Goal: Task Accomplishment & Management: Complete application form

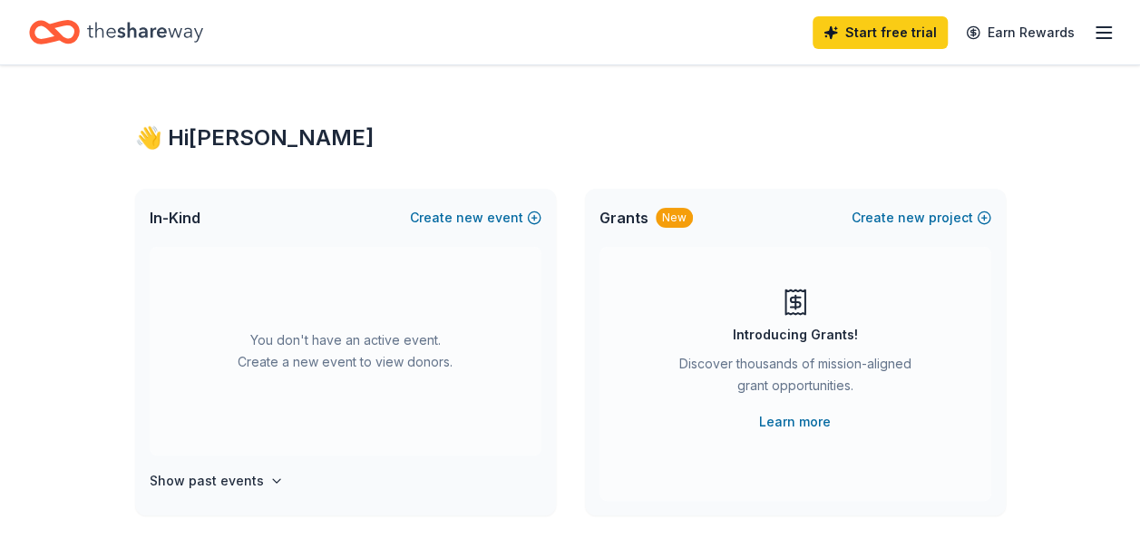
click at [180, 223] on span "In-Kind" at bounding box center [175, 218] width 51 height 22
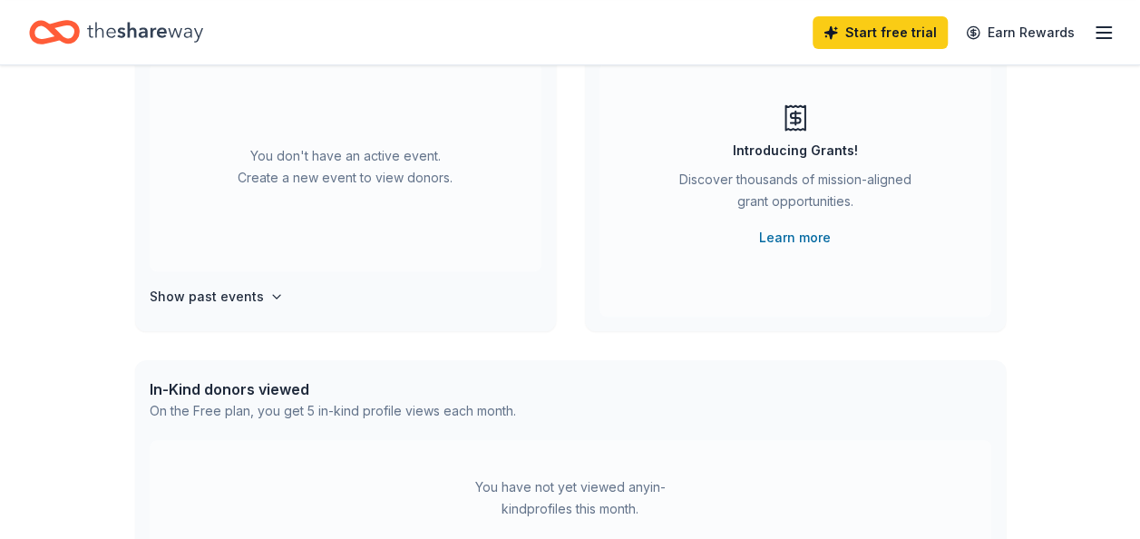
scroll to position [185, 0]
click at [268, 384] on div "In-Kind donors viewed" at bounding box center [333, 388] width 366 height 22
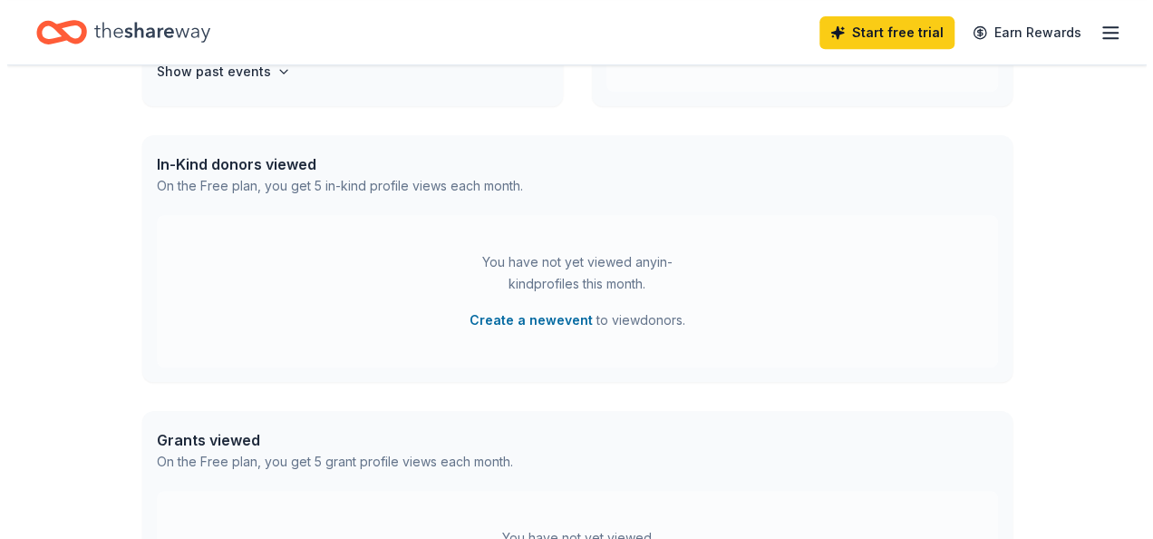
scroll to position [410, 0]
click at [499, 316] on button "Create a new event" at bounding box center [523, 319] width 123 height 22
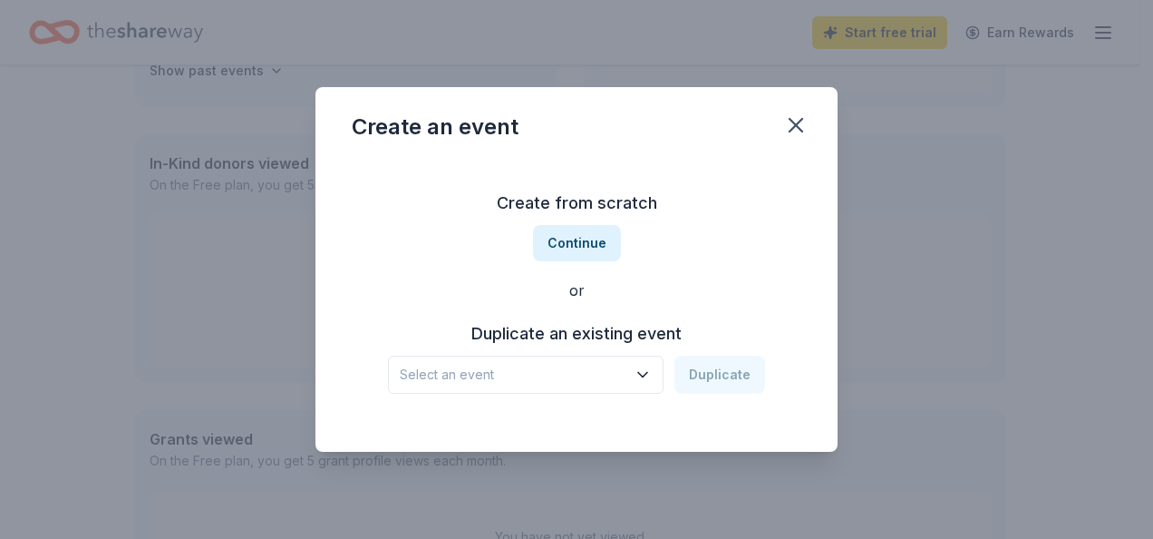
click at [522, 337] on h3 "Duplicate an existing event" at bounding box center [576, 333] width 377 height 29
click at [646, 374] on icon "button" at bounding box center [643, 374] width 18 height 18
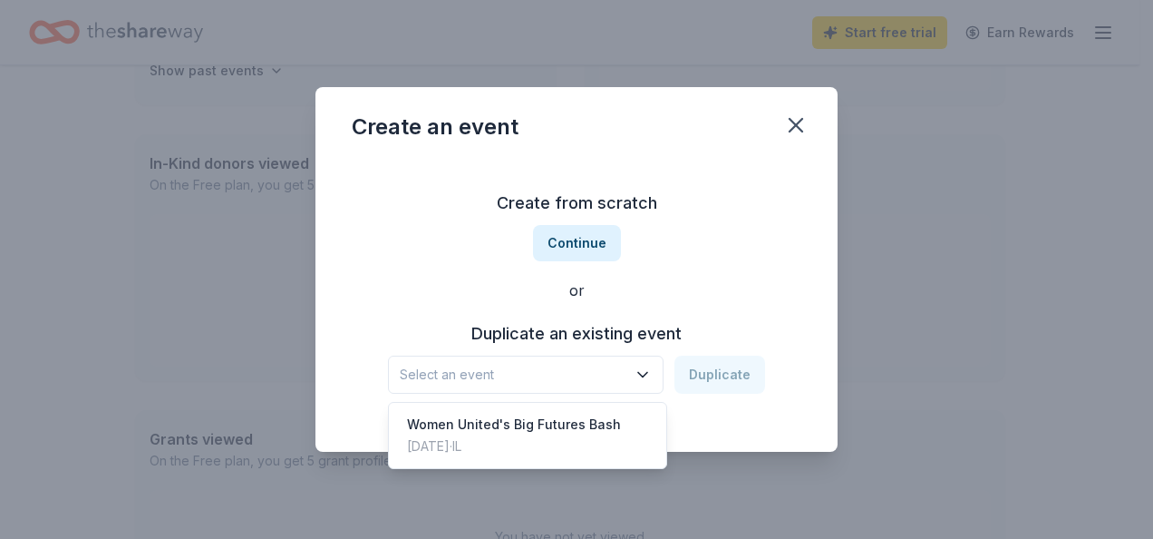
click at [749, 329] on div "Duplicate an existing event Select an event Duplicate" at bounding box center [577, 356] width 450 height 74
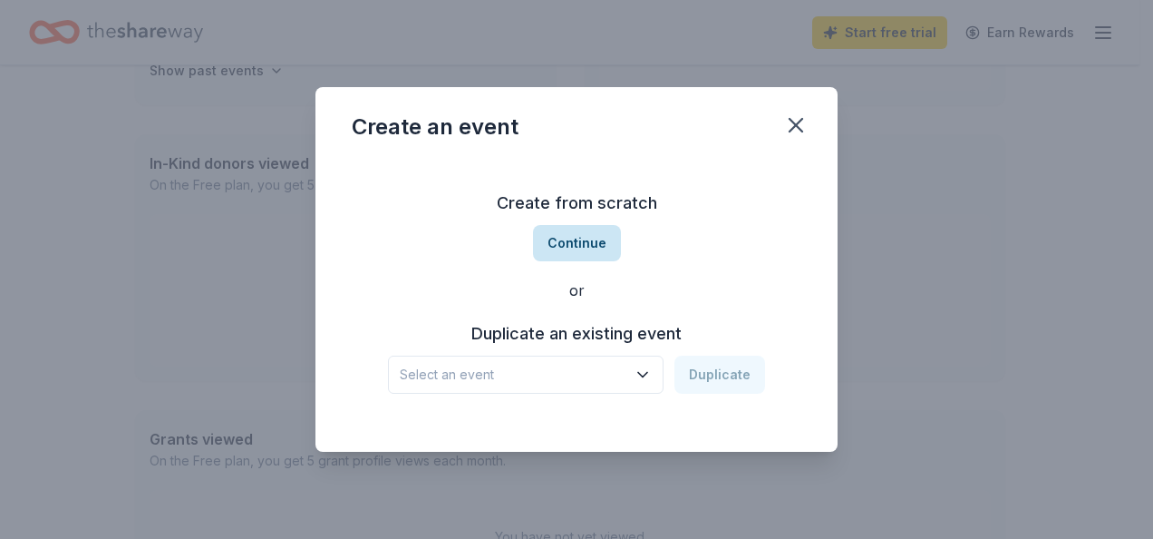
click at [568, 241] on button "Continue" at bounding box center [577, 243] width 88 height 36
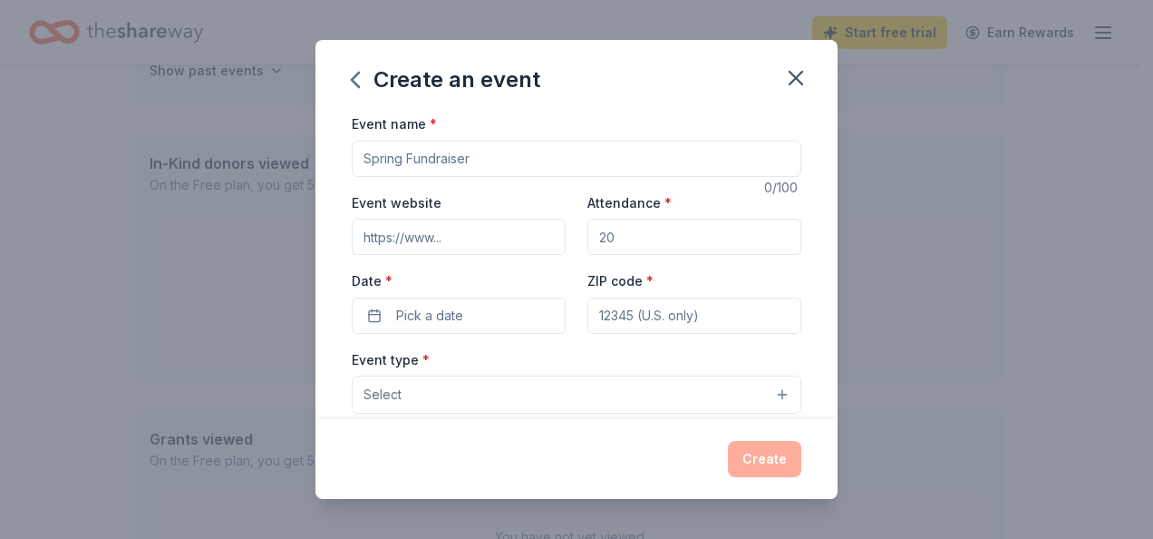
click at [617, 238] on input "Attendance *" at bounding box center [695, 237] width 214 height 36
type input "200"
click at [446, 236] on input "Event website" at bounding box center [459, 237] width 214 height 36
click at [750, 450] on div "Create" at bounding box center [577, 459] width 450 height 36
click at [390, 311] on button "Pick a date" at bounding box center [459, 315] width 214 height 36
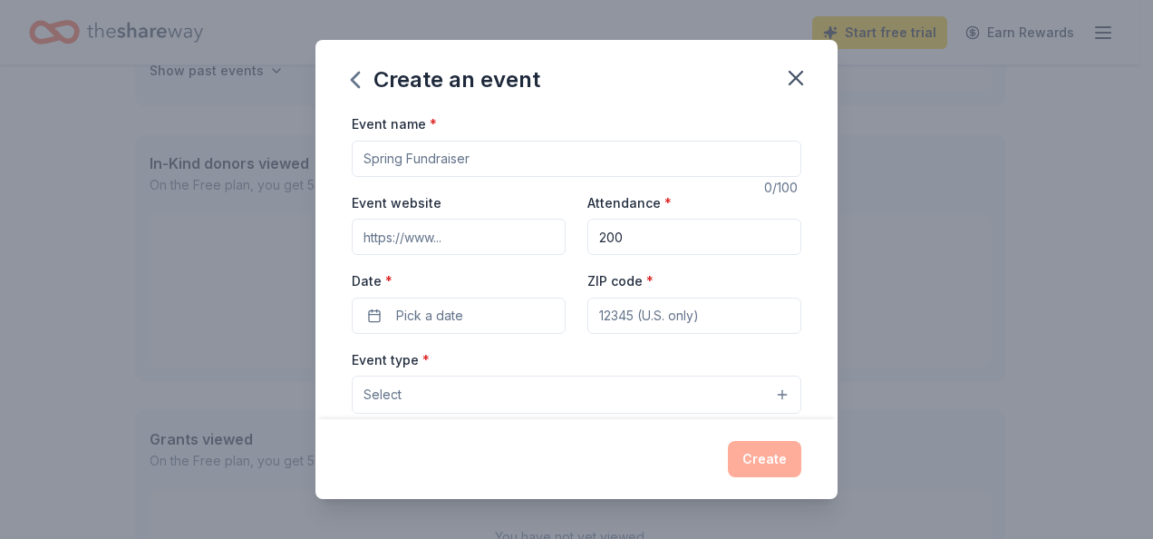
click at [553, 2] on div "Create an event Event name * 0 /100 Event website Attendance * 200 Date * Pick …" at bounding box center [576, 269] width 1153 height 539
click at [380, 318] on button "Pick a date" at bounding box center [459, 315] width 214 height 36
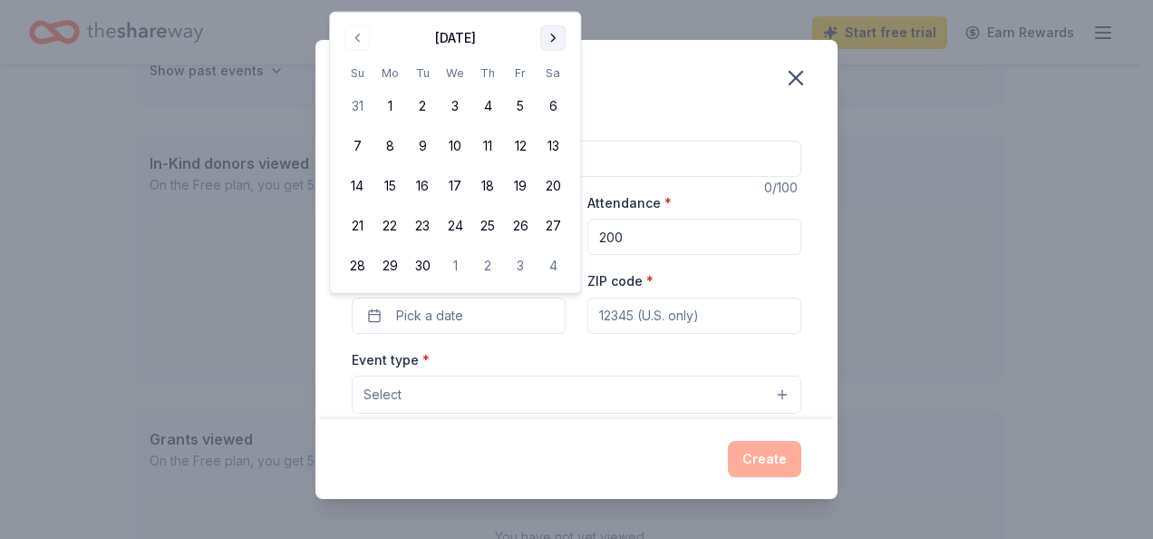
click at [553, 35] on button "Go to next month" at bounding box center [552, 37] width 25 height 25
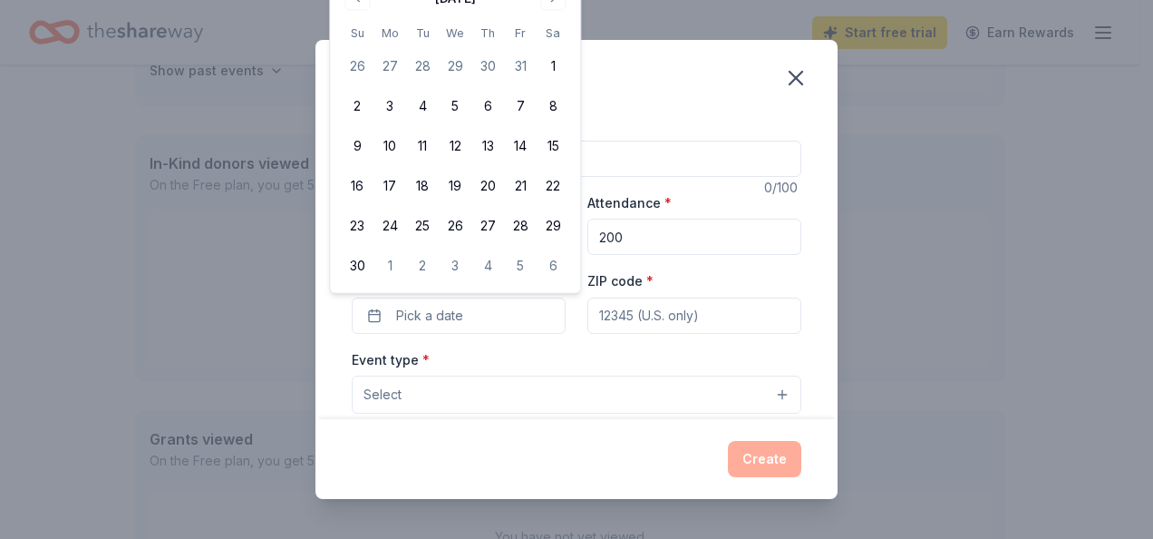
click at [448, 405] on button "Select" at bounding box center [577, 394] width 450 height 38
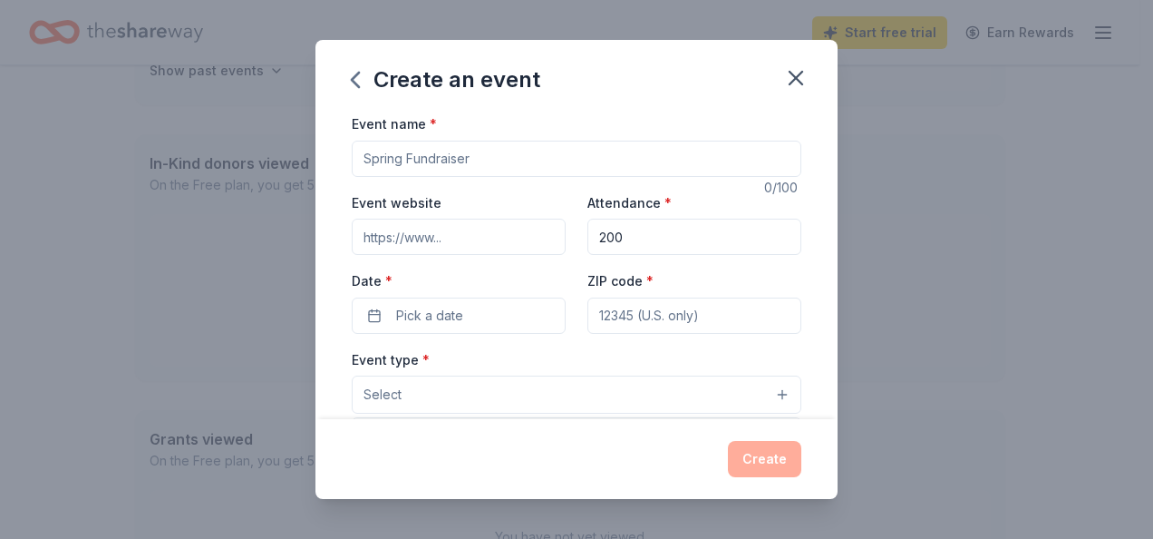
click at [377, 308] on div "Event name * 0 /100 Event website Attendance * 200 Date * Pick a date ZIP code …" at bounding box center [577, 531] width 450 height 838
click at [376, 310] on button "Pick a date" at bounding box center [459, 315] width 214 height 36
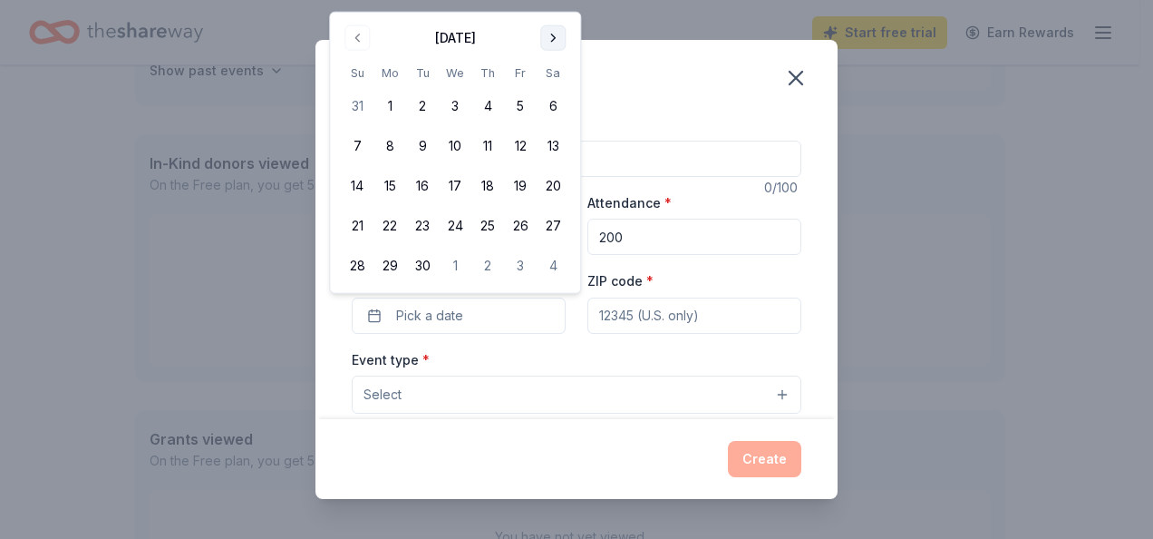
click at [550, 31] on button "Go to next month" at bounding box center [552, 37] width 25 height 25
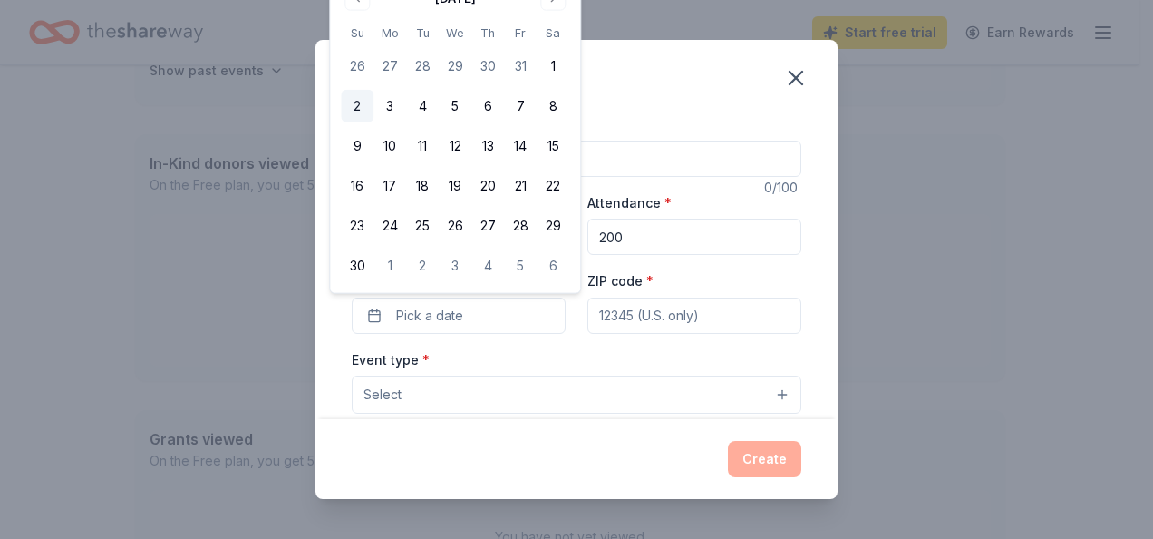
click at [355, 102] on button "2" at bounding box center [357, 106] width 33 height 33
click at [773, 461] on div "Create" at bounding box center [577, 459] width 450 height 36
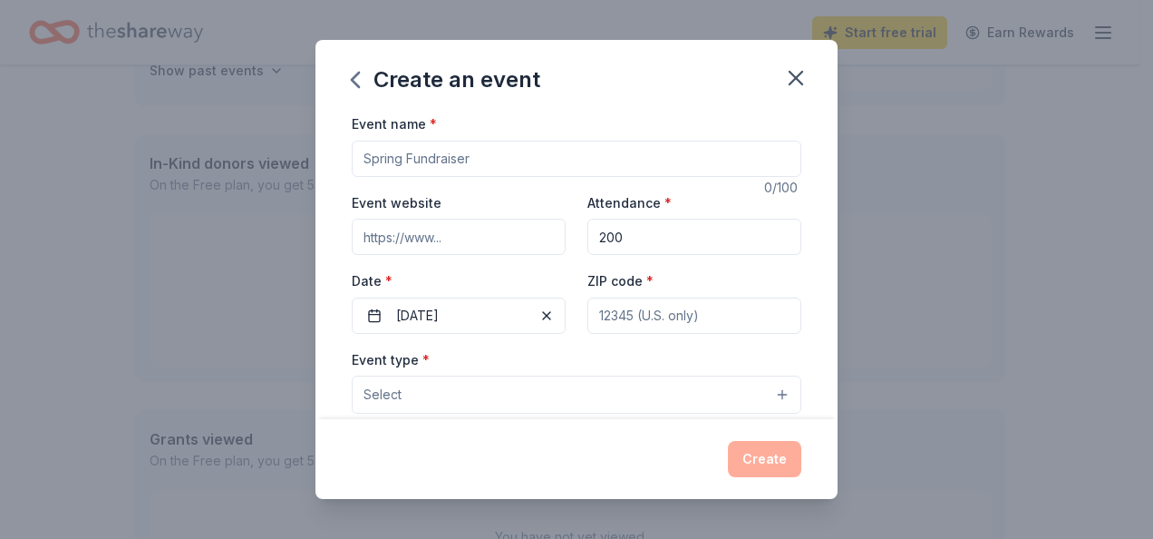
click at [450, 388] on button "Select" at bounding box center [577, 394] width 450 height 38
click at [762, 390] on button "Select" at bounding box center [577, 394] width 450 height 38
click at [773, 390] on button "Select" at bounding box center [577, 394] width 450 height 38
click at [392, 392] on span "Select" at bounding box center [383, 395] width 38 height 22
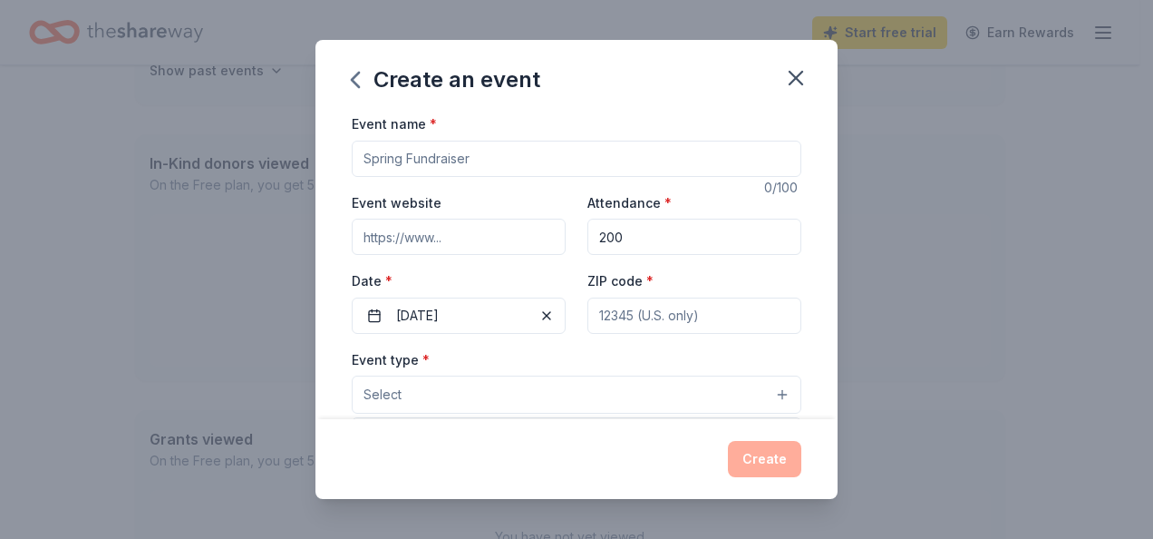
click at [491, 136] on div "Event name * 0 /100 Event website Attendance * 200 Date * 11/02/2025 ZIP code *…" at bounding box center [577, 531] width 450 height 838
click at [467, 152] on input "Event name *" at bounding box center [577, 159] width 450 height 36
type input "Power of the Purse, Women United"
click at [664, 280] on div "ZIP code *" at bounding box center [695, 301] width 214 height 64
click at [672, 309] on input "ZIP code *" at bounding box center [695, 315] width 214 height 36
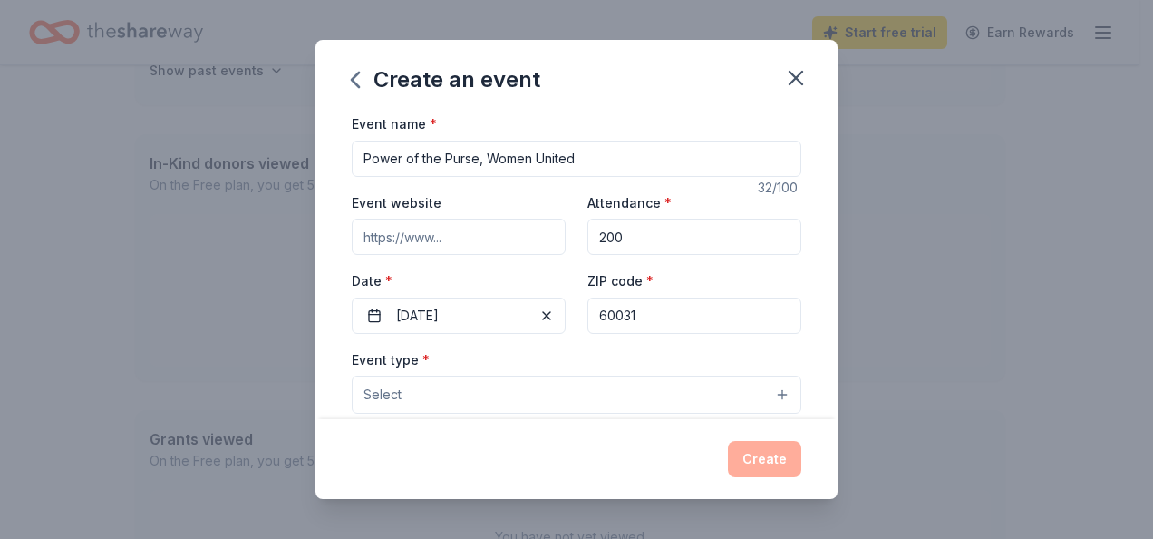
type input "60031"
click at [811, 265] on div "Event name * Power of the Purse, Women United 32 /100 Event website Attendance …" at bounding box center [577, 265] width 522 height 306
click at [393, 398] on span "Select" at bounding box center [383, 395] width 38 height 22
click at [759, 188] on div "32 /100" at bounding box center [780, 188] width 44 height 22
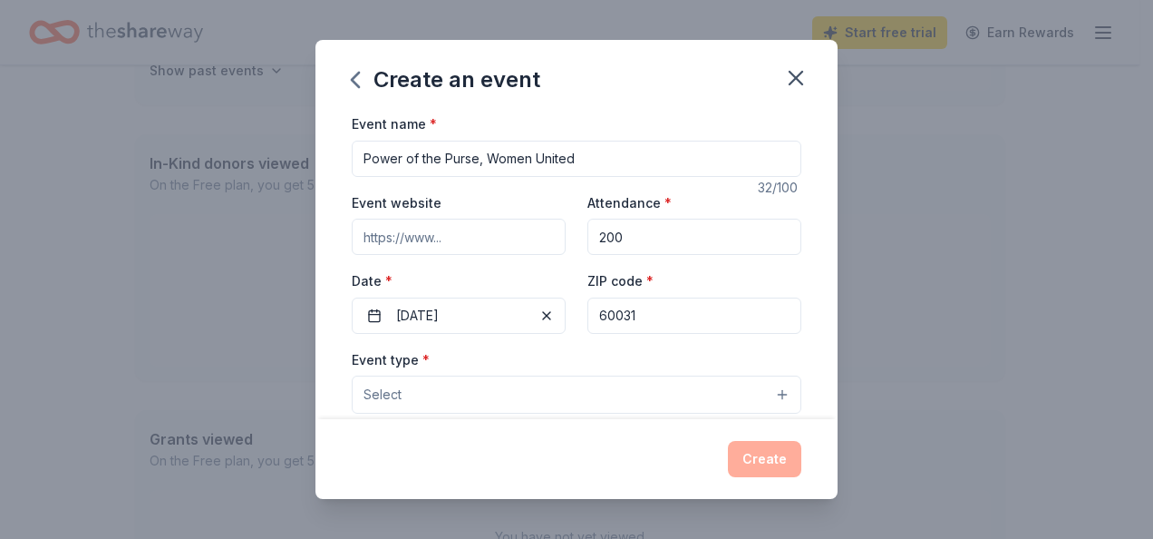
click at [681, 203] on div "Attendance * 200" at bounding box center [695, 223] width 214 height 64
click at [765, 187] on div "32 /100" at bounding box center [780, 188] width 44 height 22
click at [755, 461] on div "Create" at bounding box center [577, 459] width 450 height 36
click at [764, 394] on button "Select" at bounding box center [577, 394] width 450 height 38
click at [769, 390] on button "Select" at bounding box center [577, 394] width 450 height 38
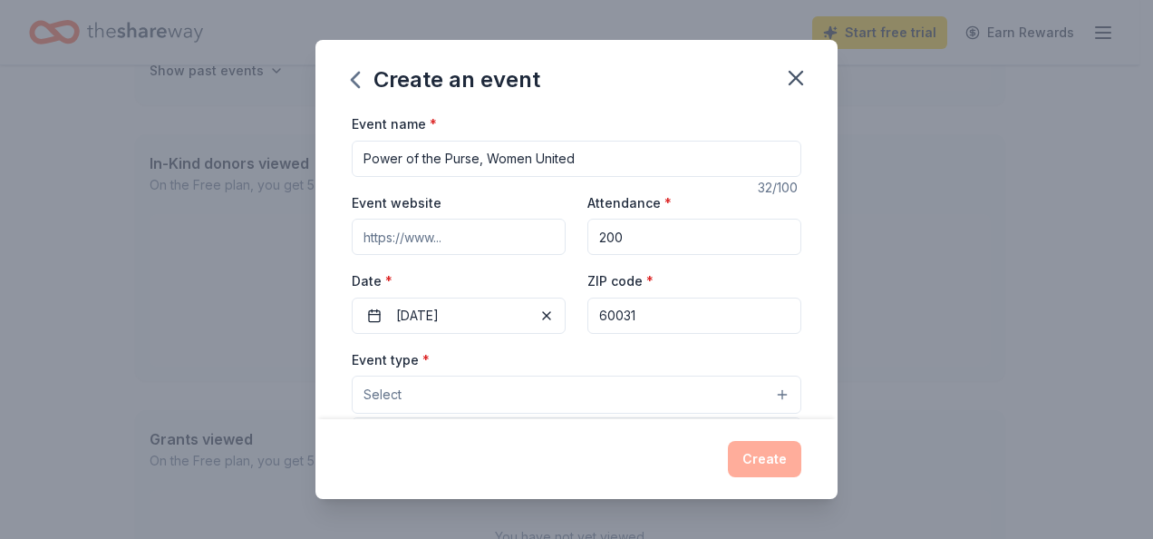
click at [769, 390] on button "Select" at bounding box center [577, 394] width 450 height 38
click at [695, 401] on button "Select" at bounding box center [577, 394] width 450 height 38
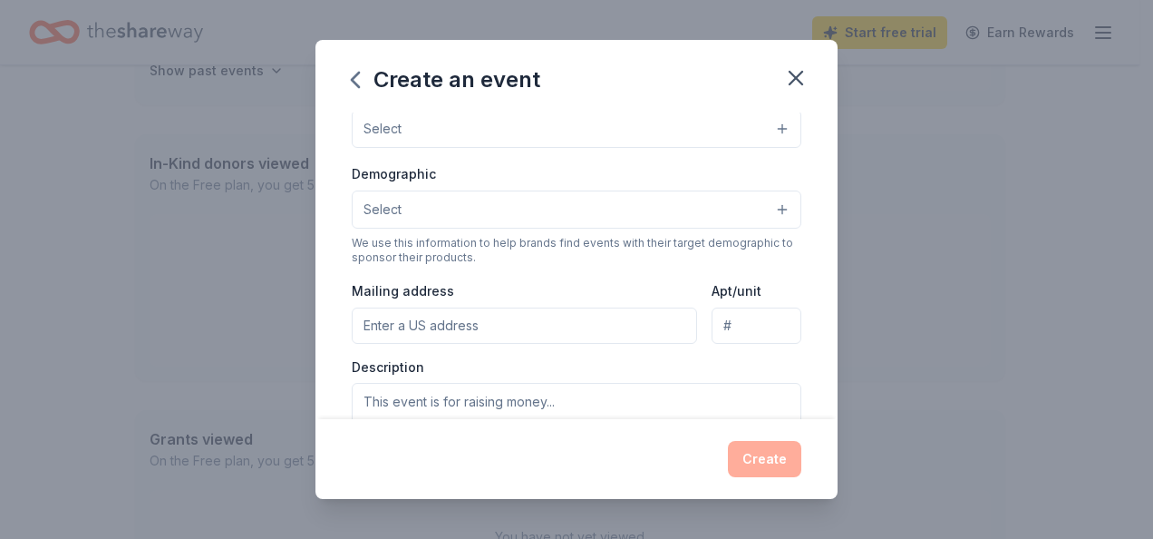
scroll to position [302, 0]
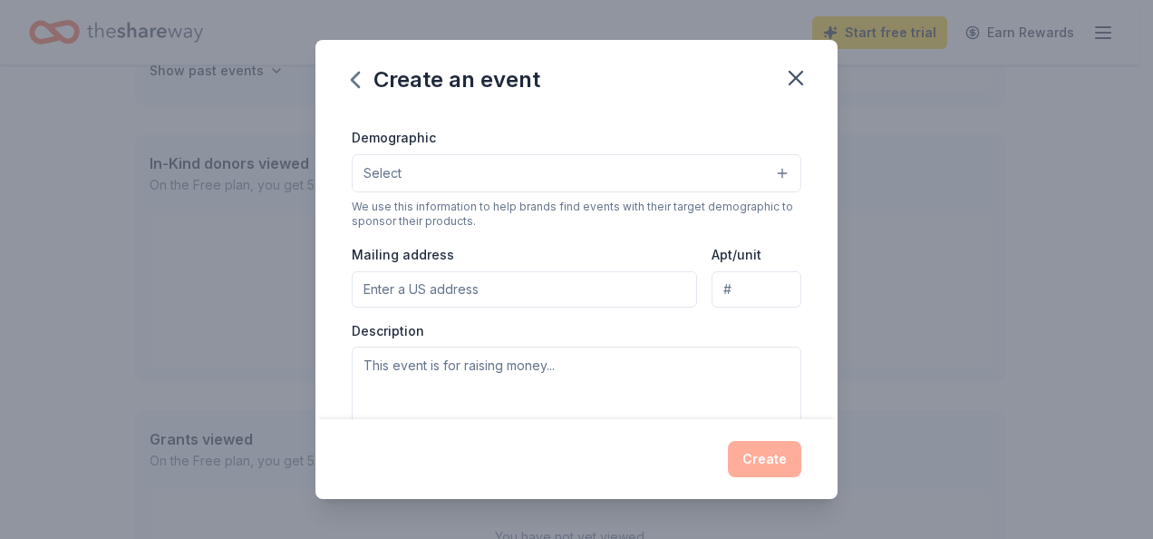
click at [766, 169] on button "Select" at bounding box center [577, 173] width 450 height 38
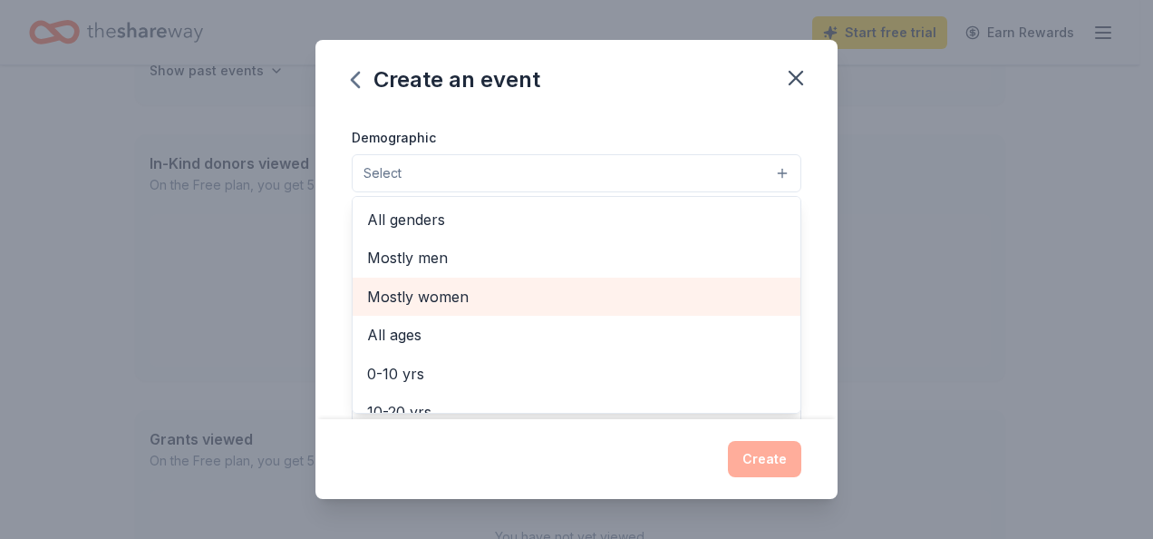
click at [459, 285] on span "Mostly women" at bounding box center [576, 297] width 419 height 24
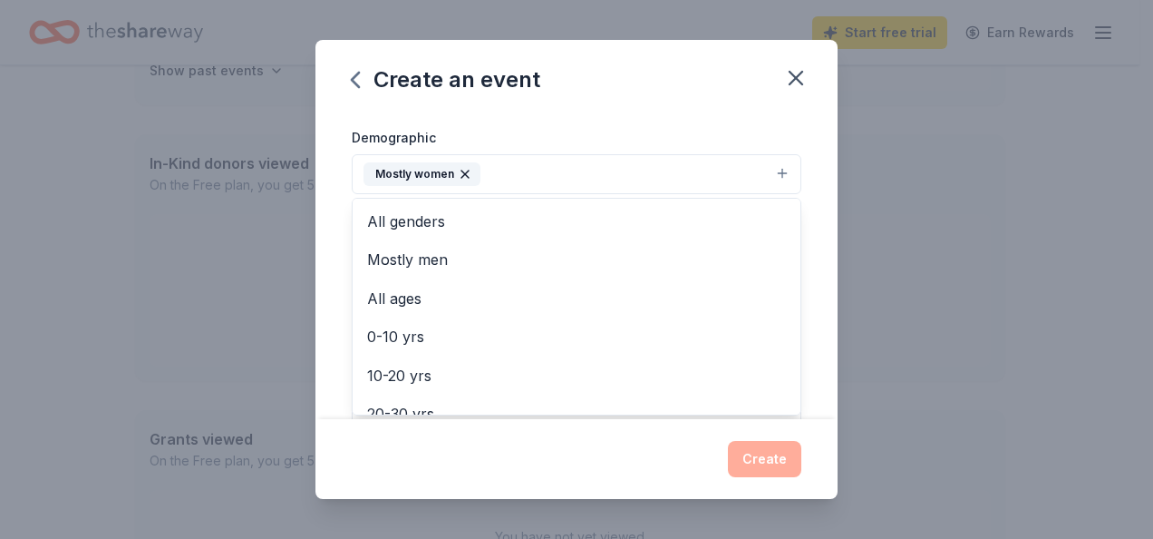
click at [772, 443] on div "Create an event Event name * Power of the Purse, Women United 32 /100 Event web…" at bounding box center [577, 269] width 522 height 459
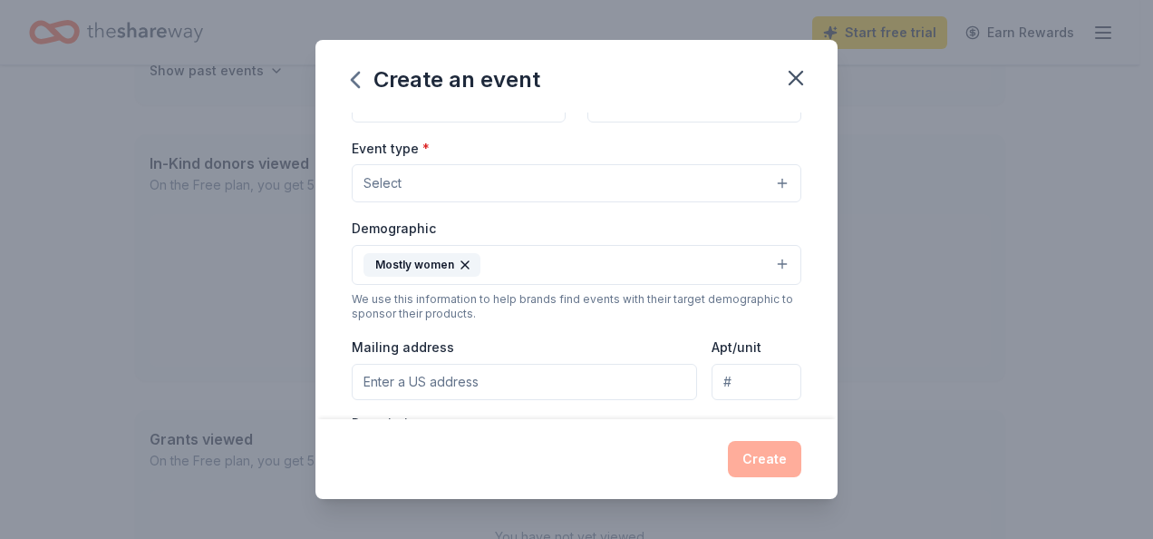
scroll to position [217, 0]
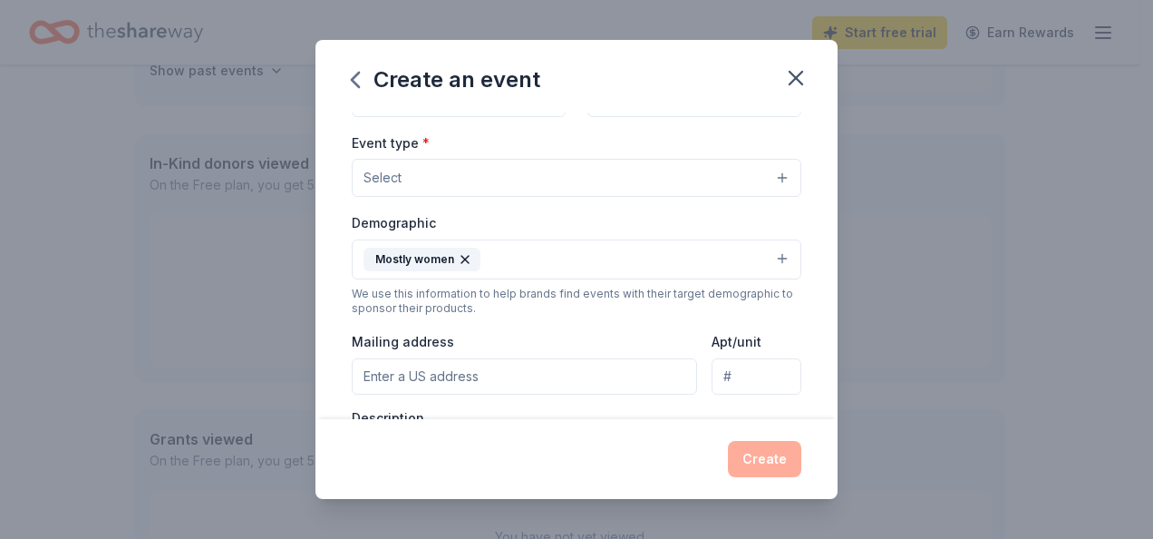
click at [446, 375] on input "Mailing address" at bounding box center [524, 376] width 345 height 36
type input "330 S Greenleaf St,"
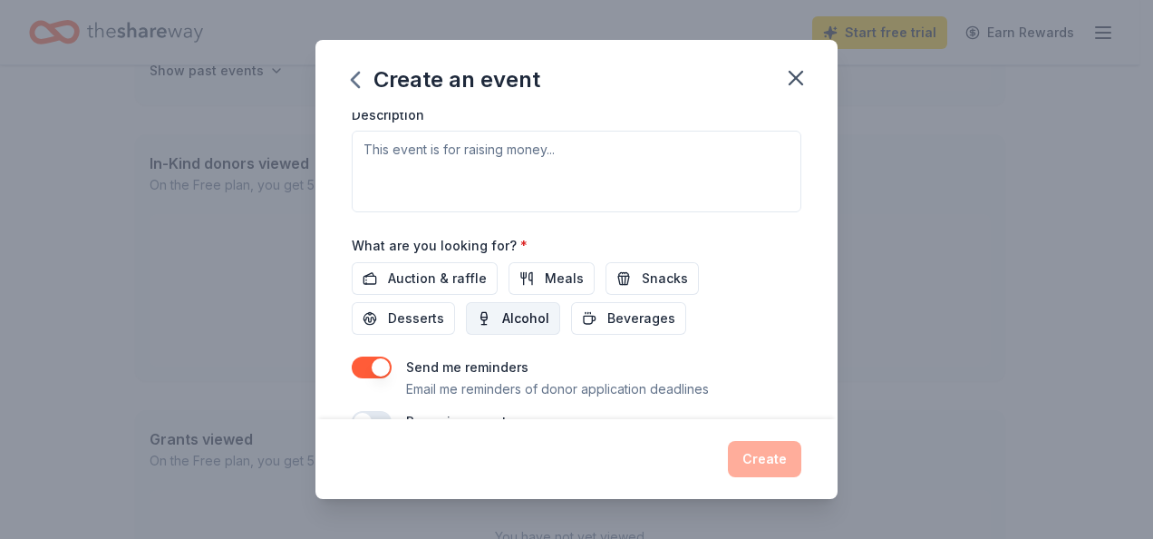
scroll to position [557, 0]
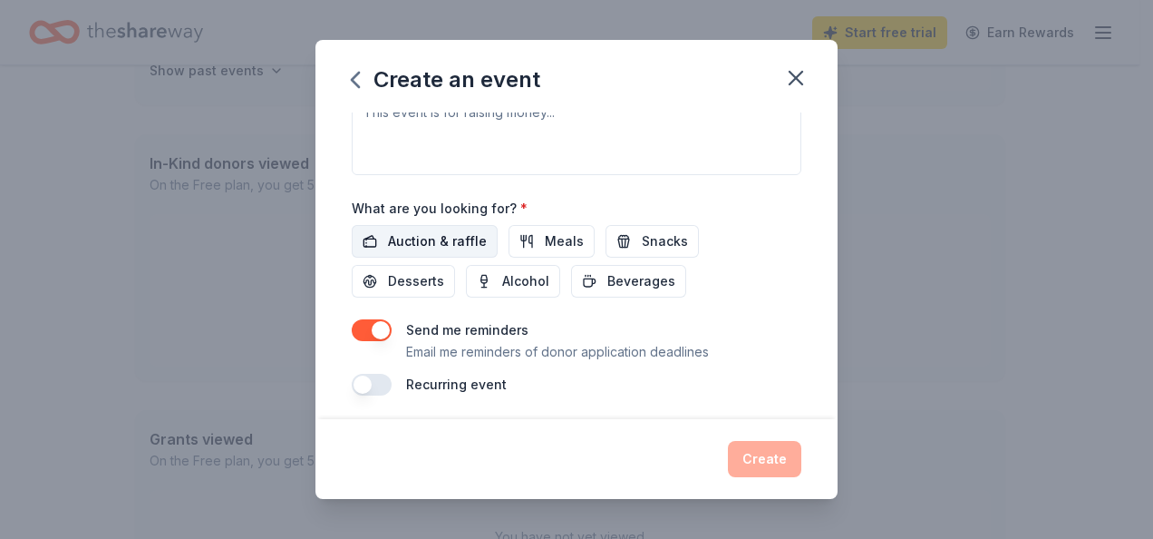
click at [464, 230] on span "Auction & raffle" at bounding box center [437, 241] width 99 height 22
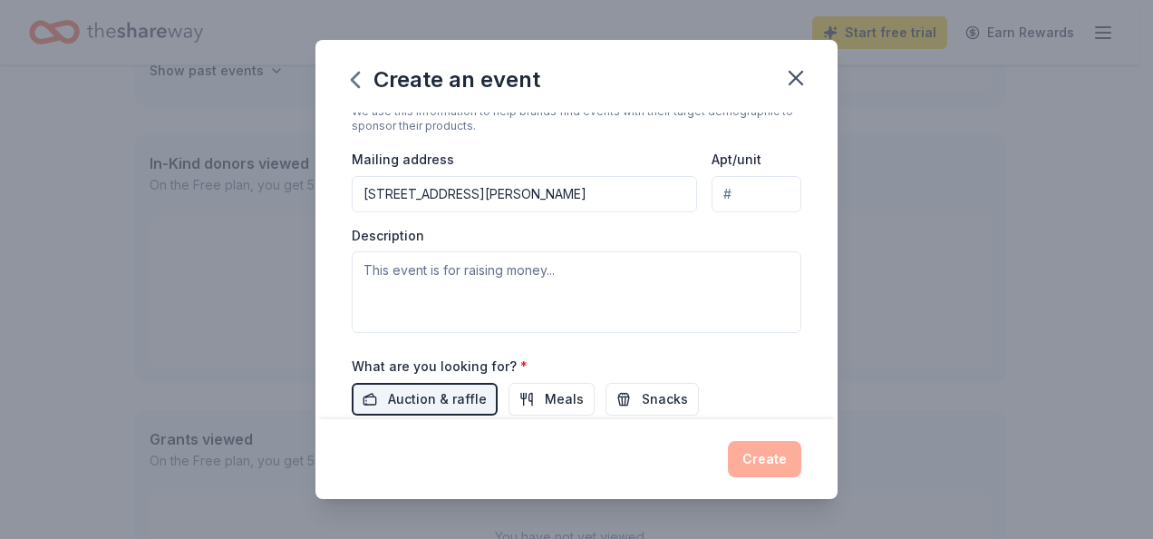
scroll to position [408, 0]
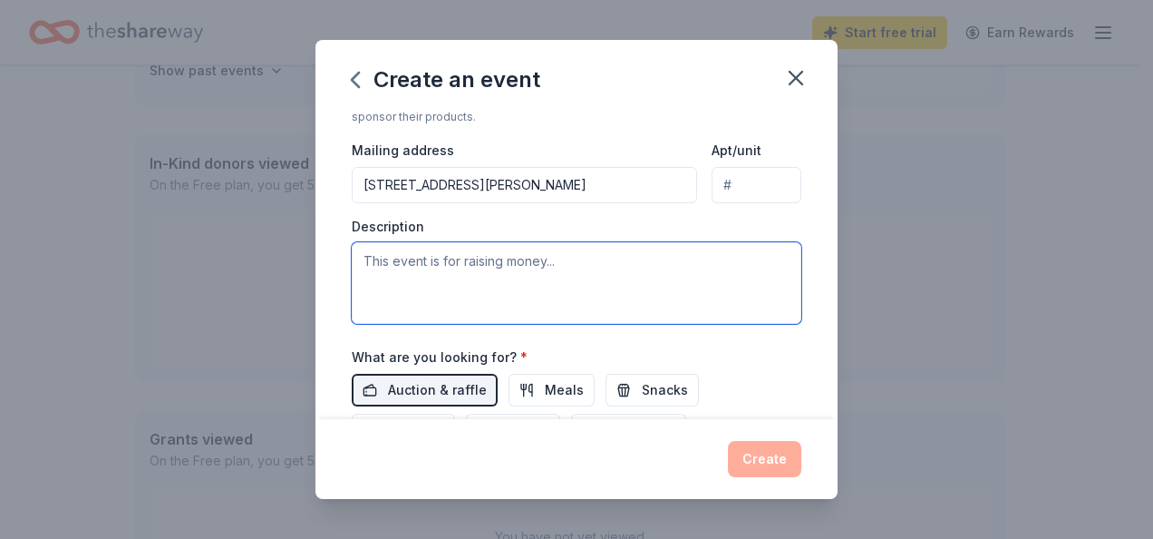
click at [533, 259] on textarea at bounding box center [577, 283] width 450 height 82
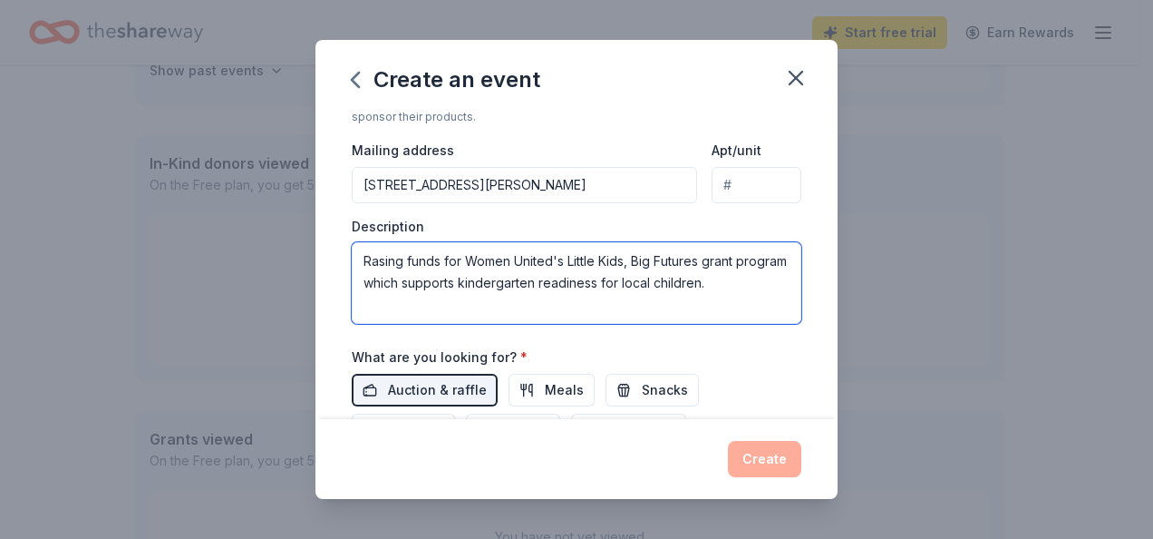
type textarea "Rasing funds for Women United's Little Kids, Big Futures grant program which su…"
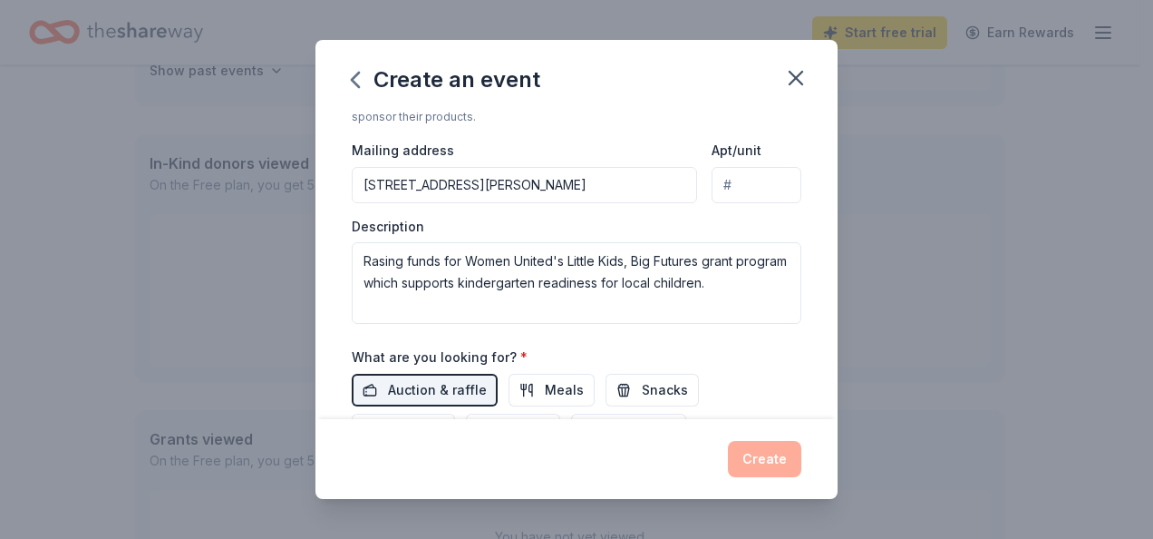
click at [613, 429] on div "Create" at bounding box center [577, 459] width 522 height 80
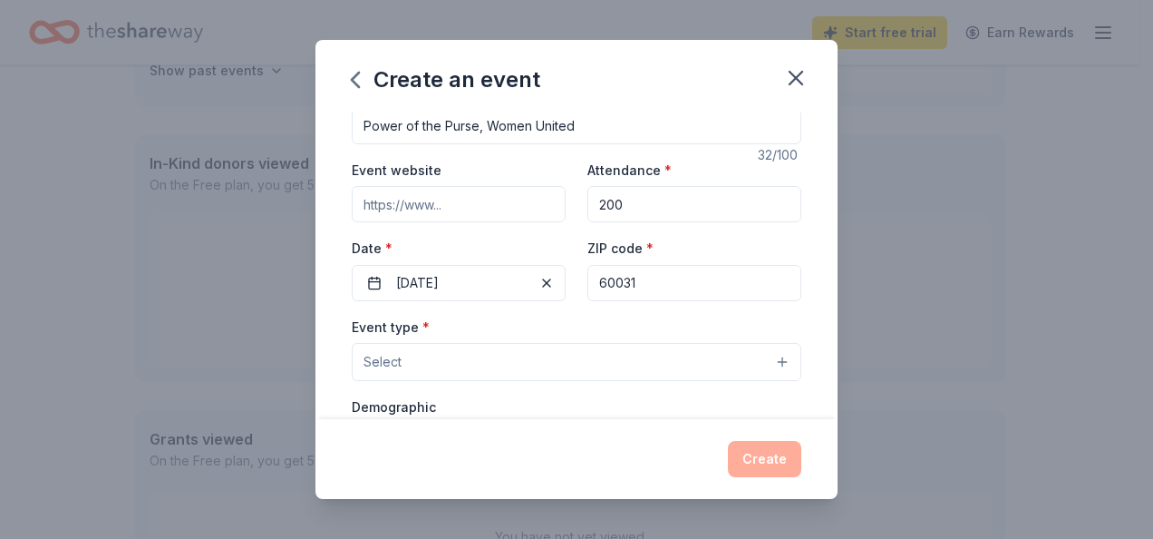
scroll to position [0, 0]
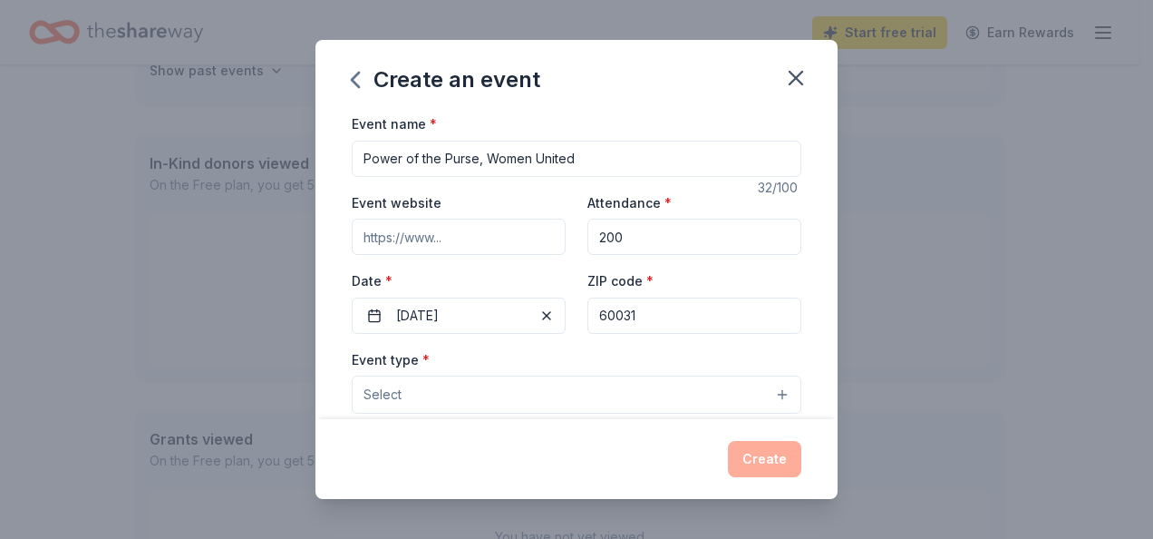
click at [493, 262] on div "Event website Attendance * 200 Date * 11/02/2025 ZIP code * 60031" at bounding box center [577, 262] width 450 height 142
click at [480, 248] on input "Event website" at bounding box center [459, 237] width 214 height 36
click at [458, 242] on input "Event website" at bounding box center [459, 237] width 214 height 36
type input "https://give.liveunitedlakecounty.org/event/big-futures-bash-2025/e669578"
click at [775, 185] on div "32 /100" at bounding box center [780, 188] width 44 height 22
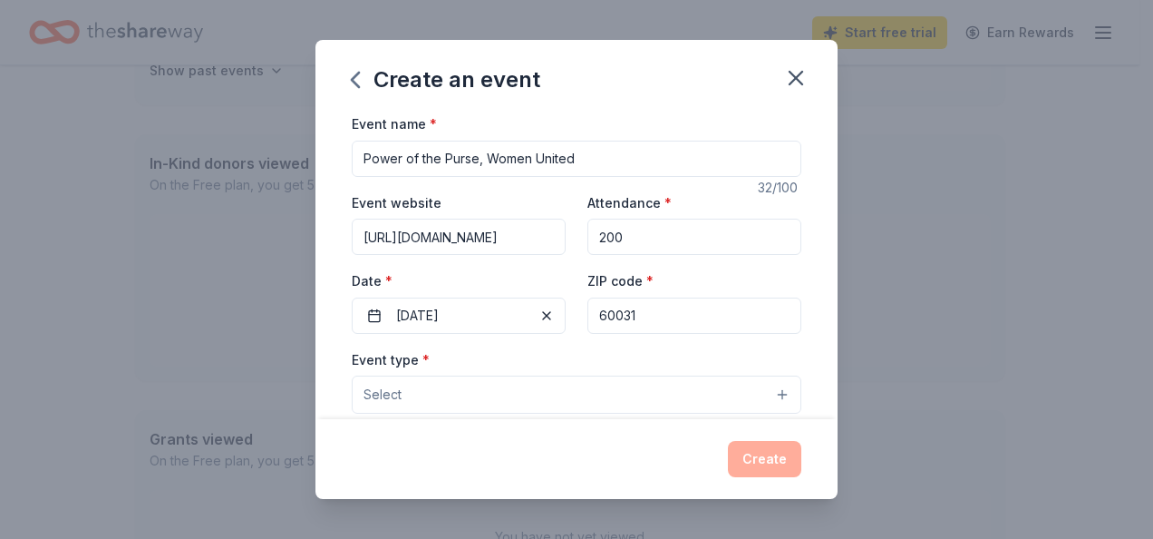
click at [690, 201] on div "Attendance * 200" at bounding box center [695, 223] width 214 height 64
click at [665, 196] on span "*" at bounding box center [668, 202] width 7 height 15
click at [654, 219] on input "200" at bounding box center [695, 237] width 214 height 36
click at [742, 306] on input "60031" at bounding box center [695, 315] width 214 height 36
click at [990, 256] on div "Create an event Event name * Power of the Purse, Women United 32 /100 Event web…" at bounding box center [576, 269] width 1153 height 539
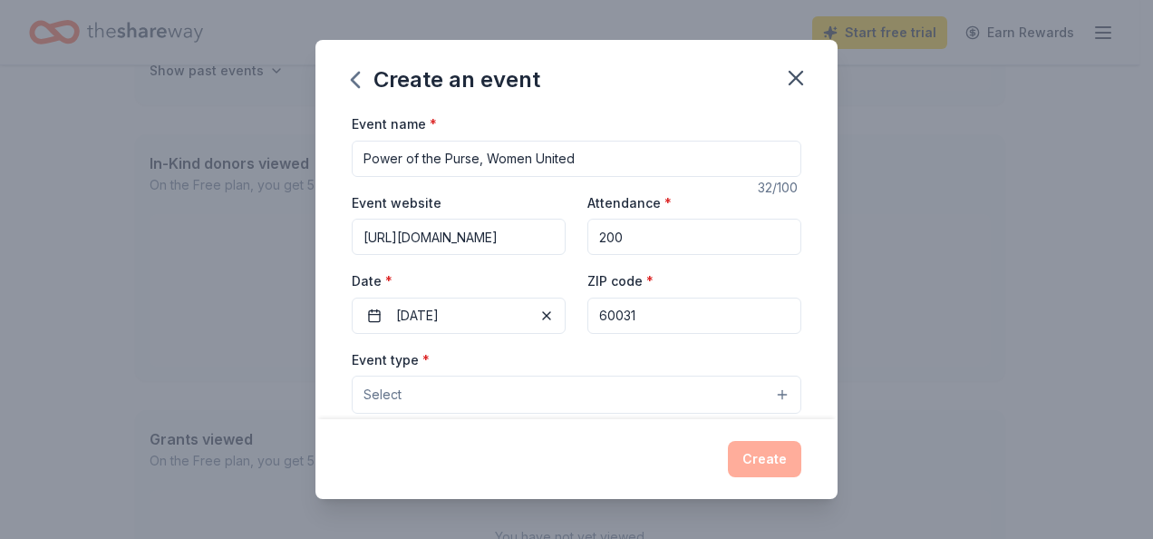
click at [762, 453] on div "Create" at bounding box center [577, 459] width 450 height 36
click at [398, 306] on button "11/02/2025" at bounding box center [459, 315] width 214 height 36
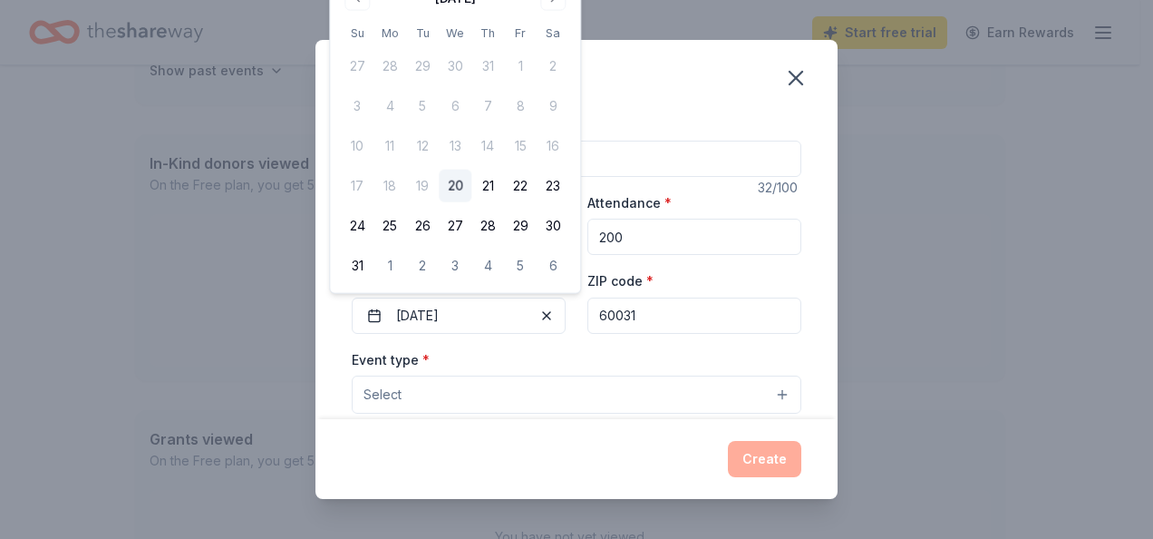
click at [245, 316] on div "Create an event Event name * Power of the Purse, Women United 32 /100 Event web…" at bounding box center [576, 269] width 1153 height 539
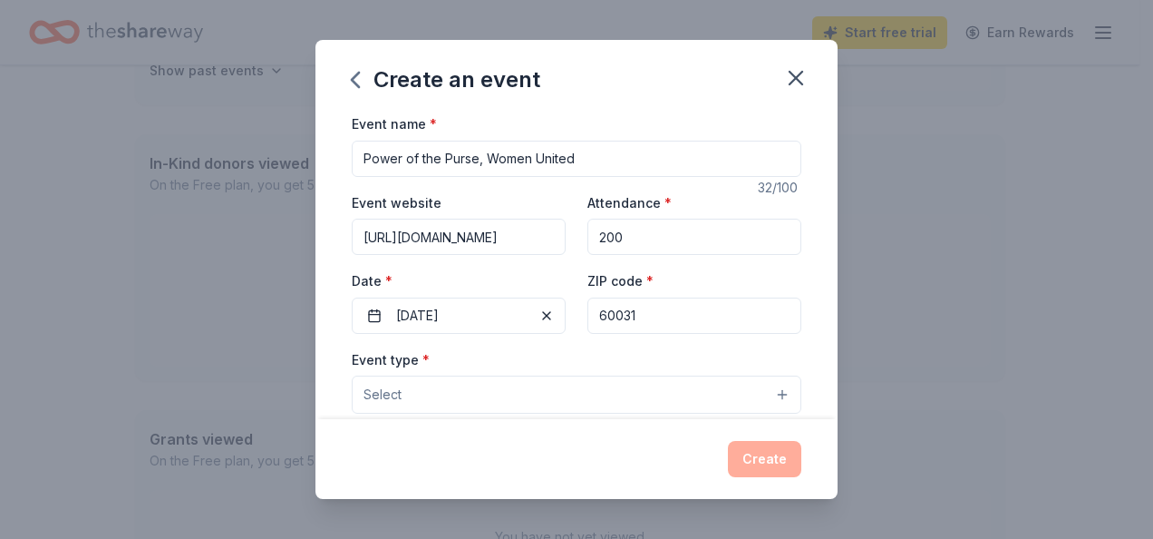
click at [424, 399] on button "Select" at bounding box center [577, 394] width 450 height 38
click at [421, 395] on button "Select" at bounding box center [577, 394] width 450 height 38
click at [386, 389] on span "Select" at bounding box center [383, 395] width 38 height 22
click at [769, 391] on button "Select" at bounding box center [577, 394] width 450 height 38
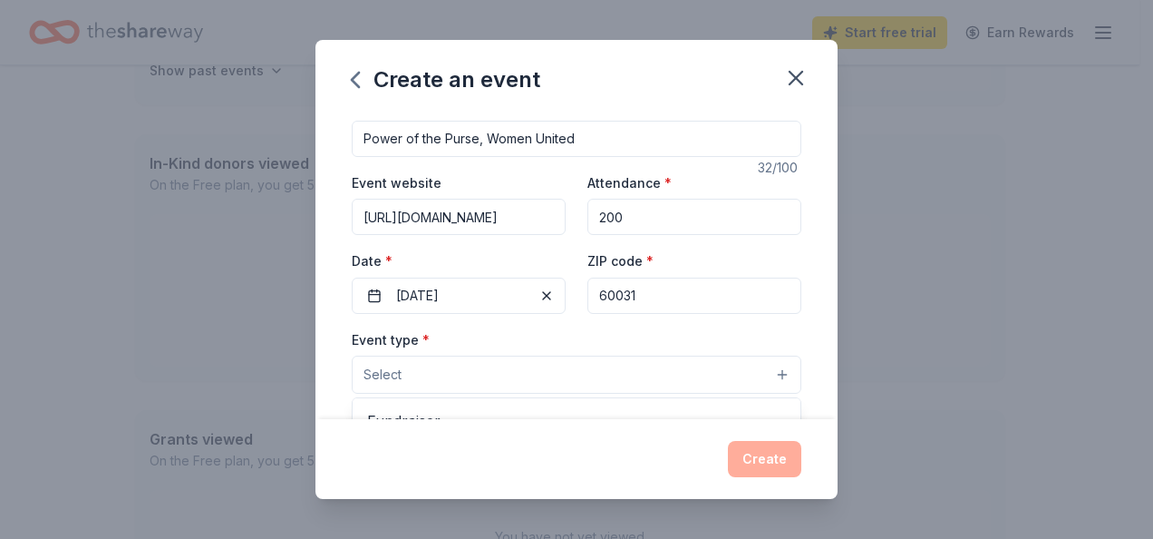
scroll to position [36, 0]
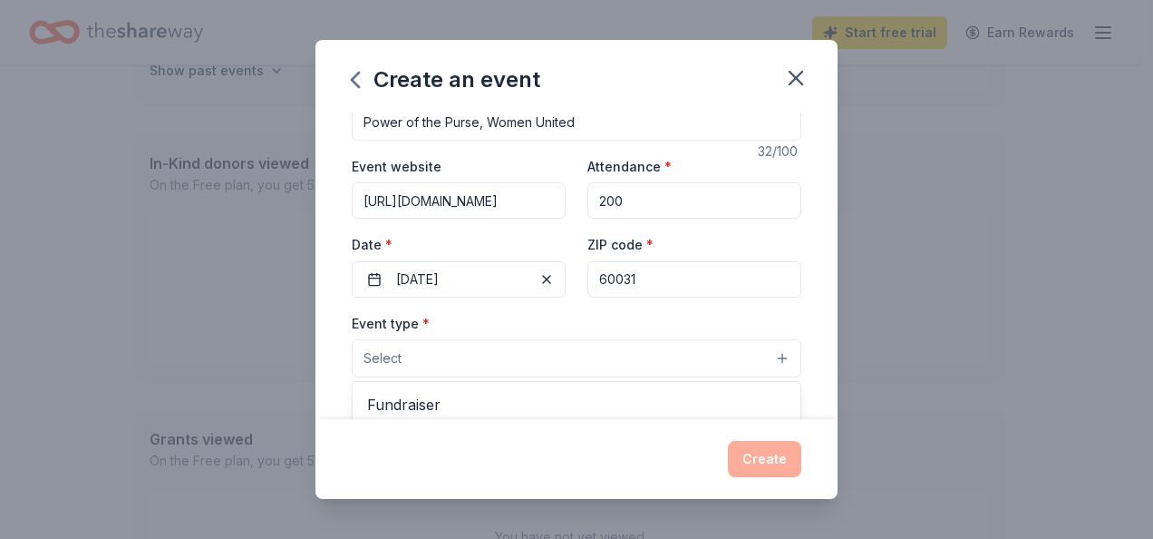
click at [412, 359] on button "Select" at bounding box center [577, 358] width 450 height 38
click at [413, 360] on button "Select" at bounding box center [577, 358] width 450 height 38
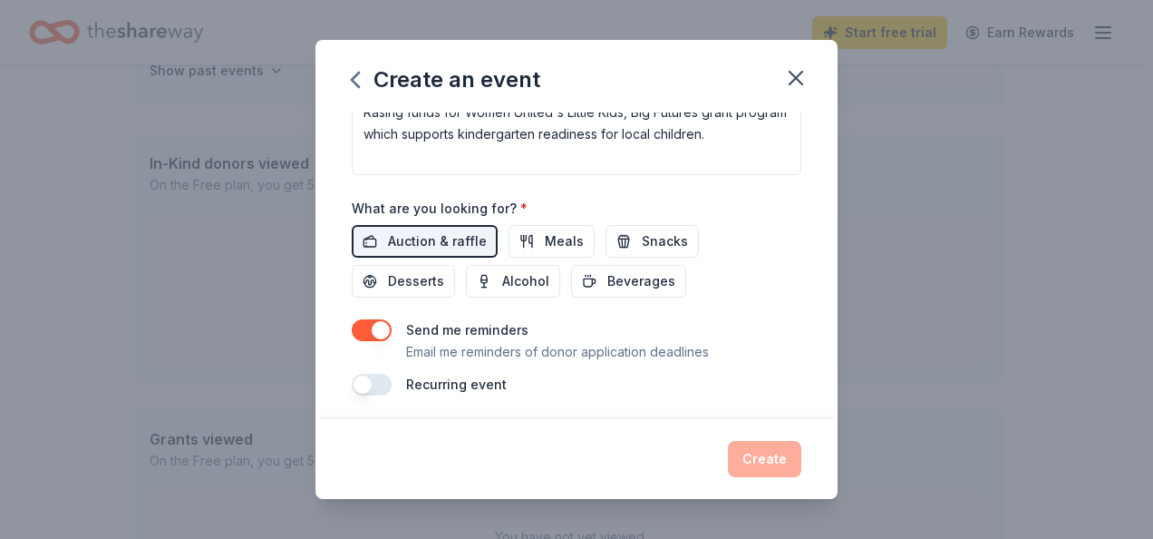
scroll to position [0, 0]
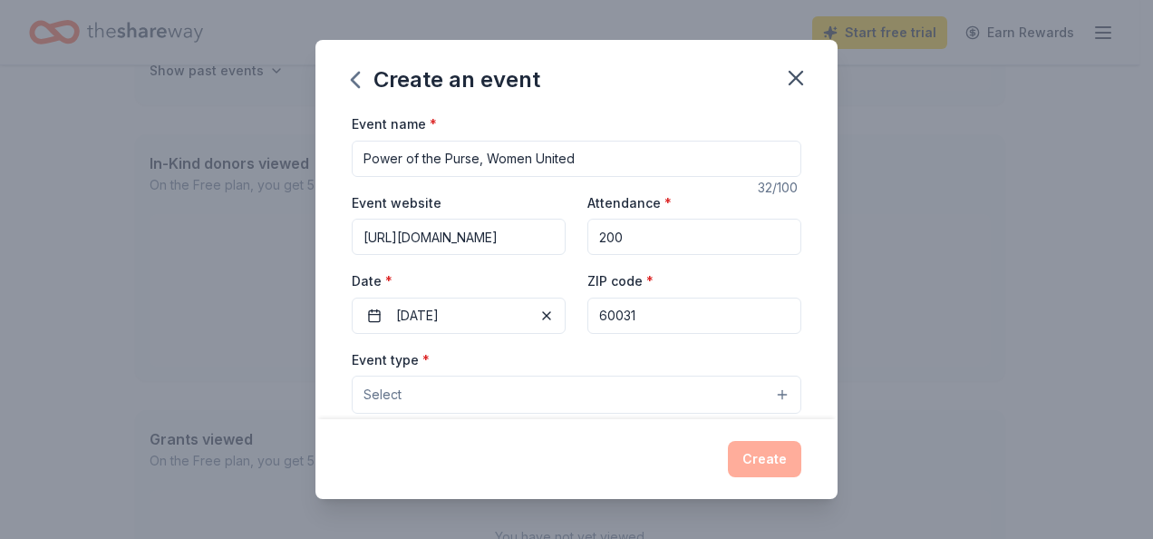
click at [665, 197] on span "*" at bounding box center [668, 202] width 7 height 15
click at [656, 219] on input "200" at bounding box center [695, 237] width 214 height 36
click at [466, 258] on div "Event website https://give.liveunitedlakecounty.org/event/big-futures-bash-2025…" at bounding box center [577, 262] width 450 height 142
click at [426, 120] on label "Event name *" at bounding box center [394, 124] width 85 height 18
click at [426, 141] on input "Power of the Purse, Women United" at bounding box center [577, 159] width 450 height 36
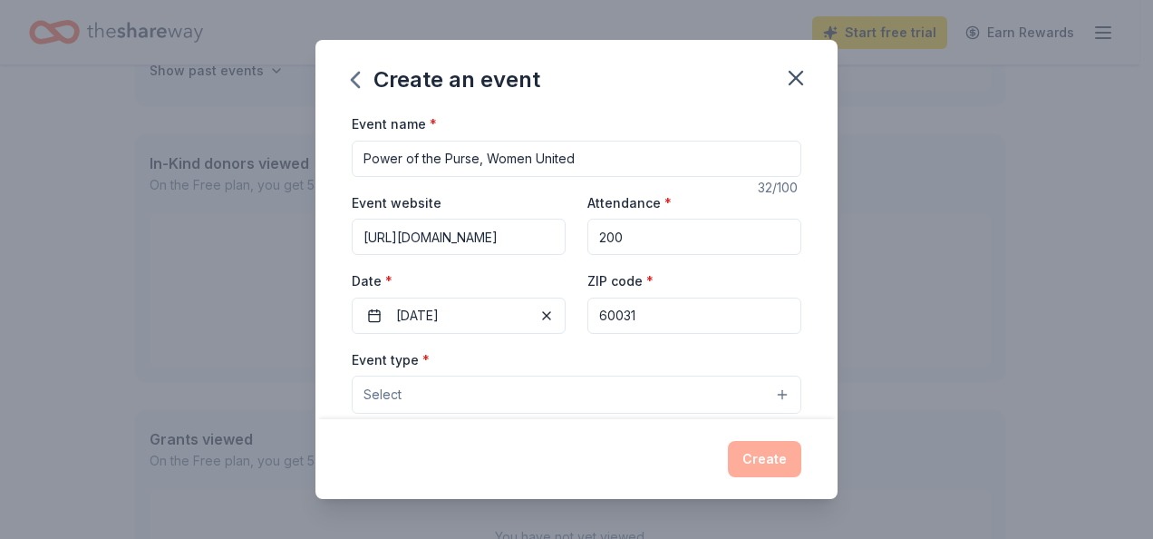
click at [729, 205] on div "Attendance * 200" at bounding box center [695, 223] width 214 height 64
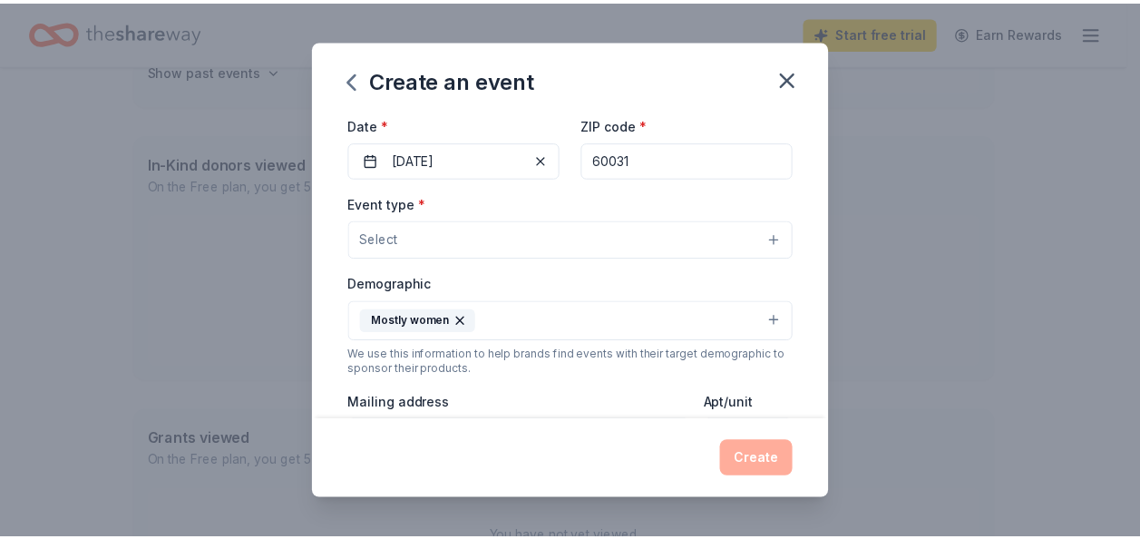
scroll to position [158, 0]
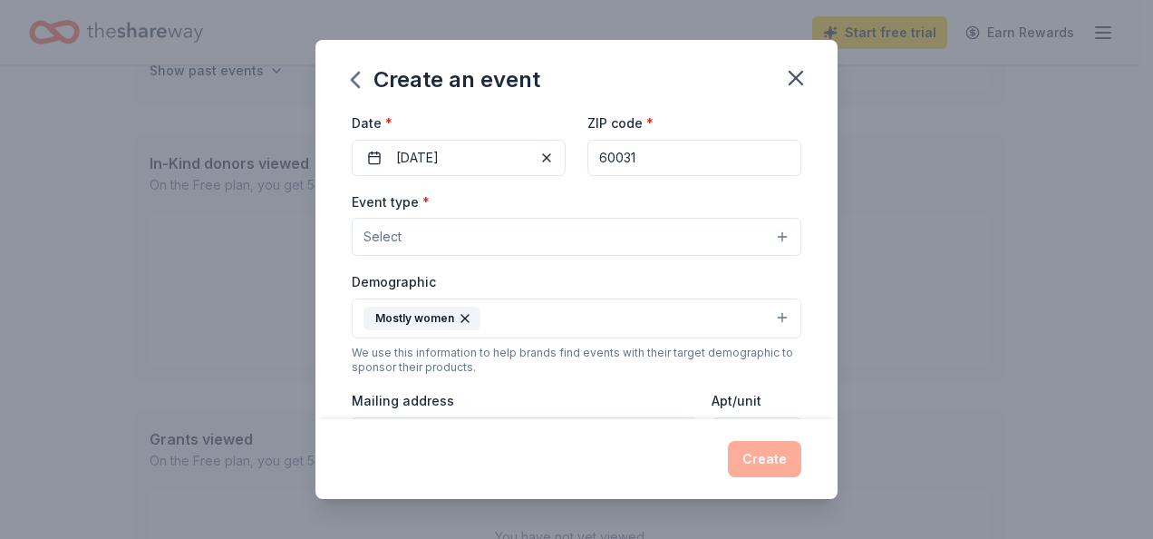
click at [395, 232] on span "Select" at bounding box center [383, 237] width 38 height 22
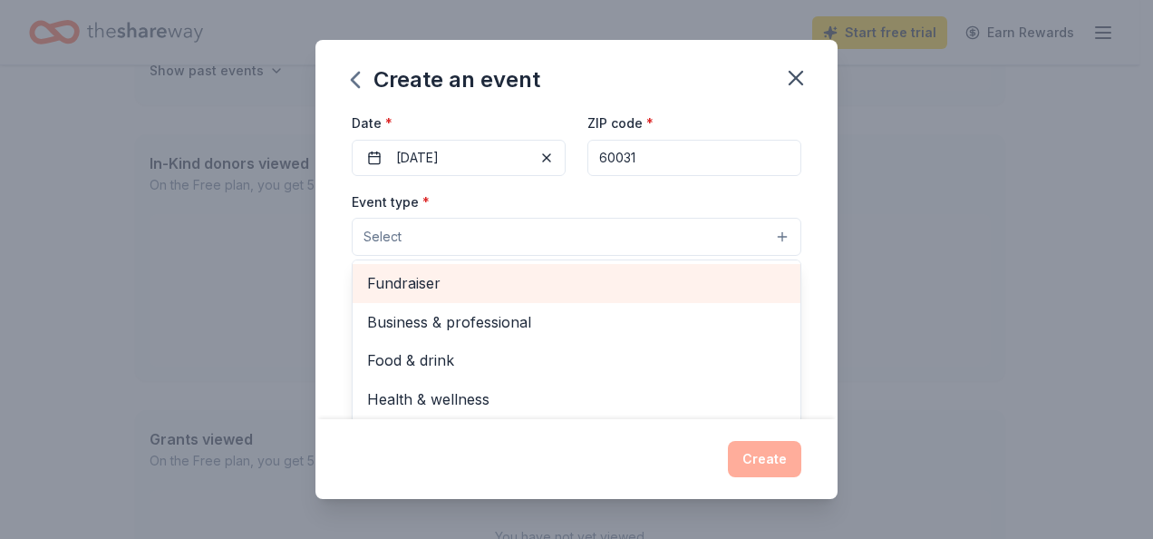
click at [403, 289] on span "Fundraiser" at bounding box center [576, 283] width 419 height 24
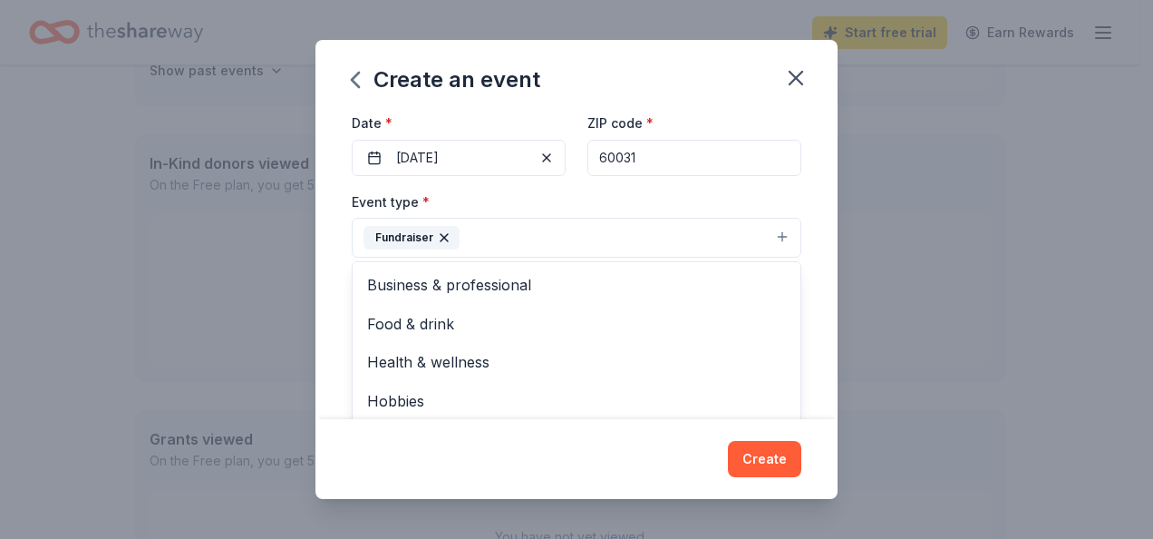
click at [761, 453] on div "Create an event Event name * Power of the Purse, Women United 32 /100 Event web…" at bounding box center [577, 269] width 522 height 459
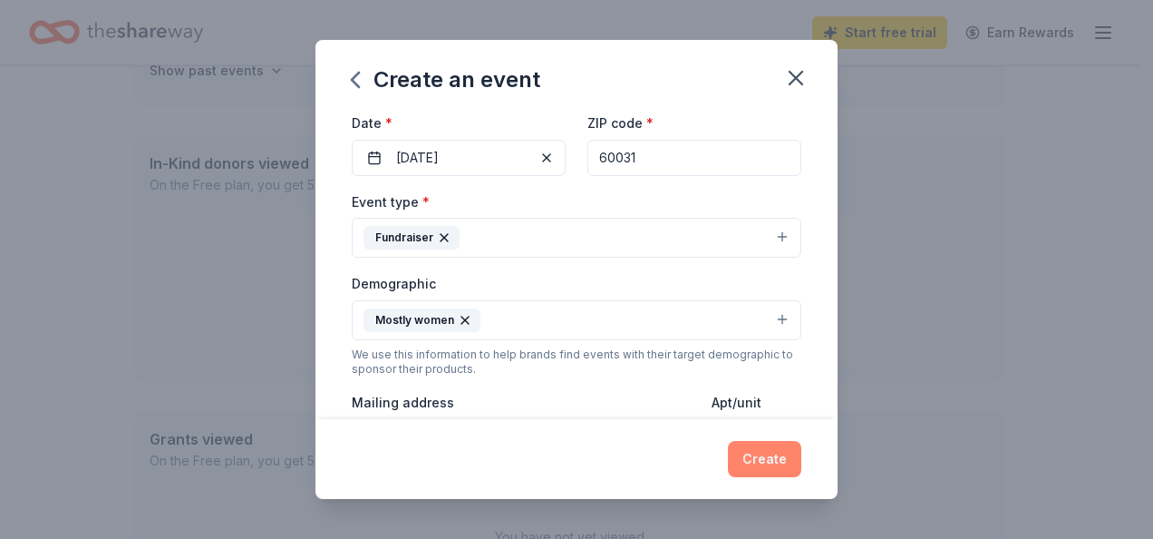
click at [763, 454] on button "Create" at bounding box center [764, 459] width 73 height 36
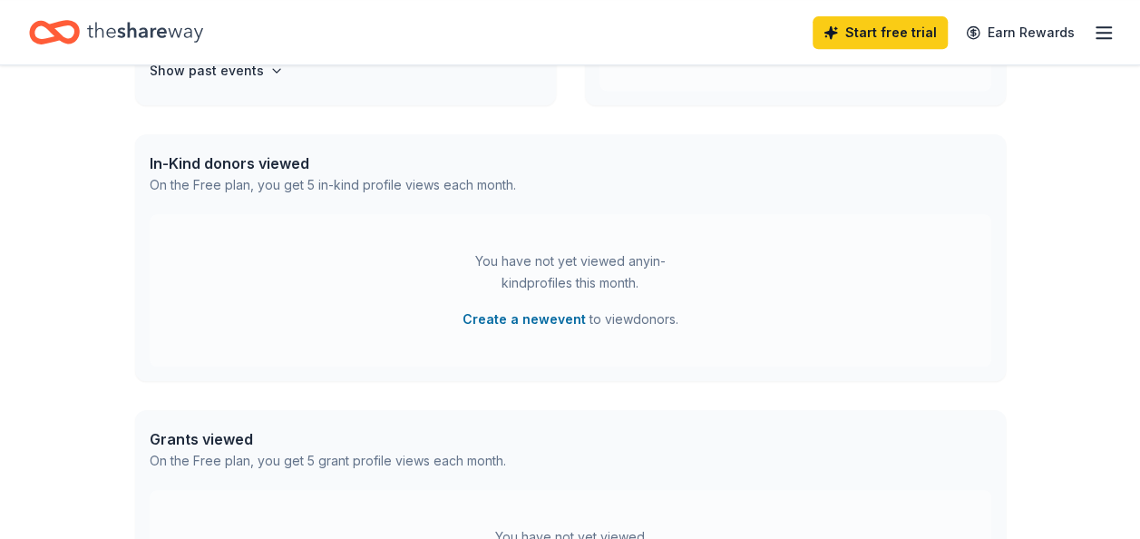
scroll to position [270, 0]
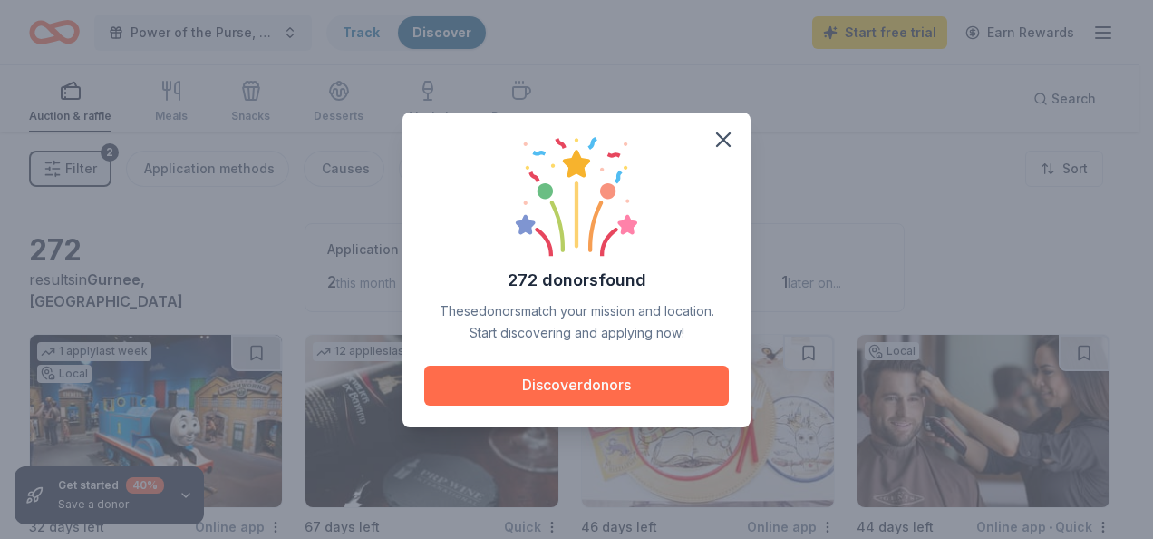
click at [520, 374] on button "Discover donors" at bounding box center [576, 385] width 305 height 40
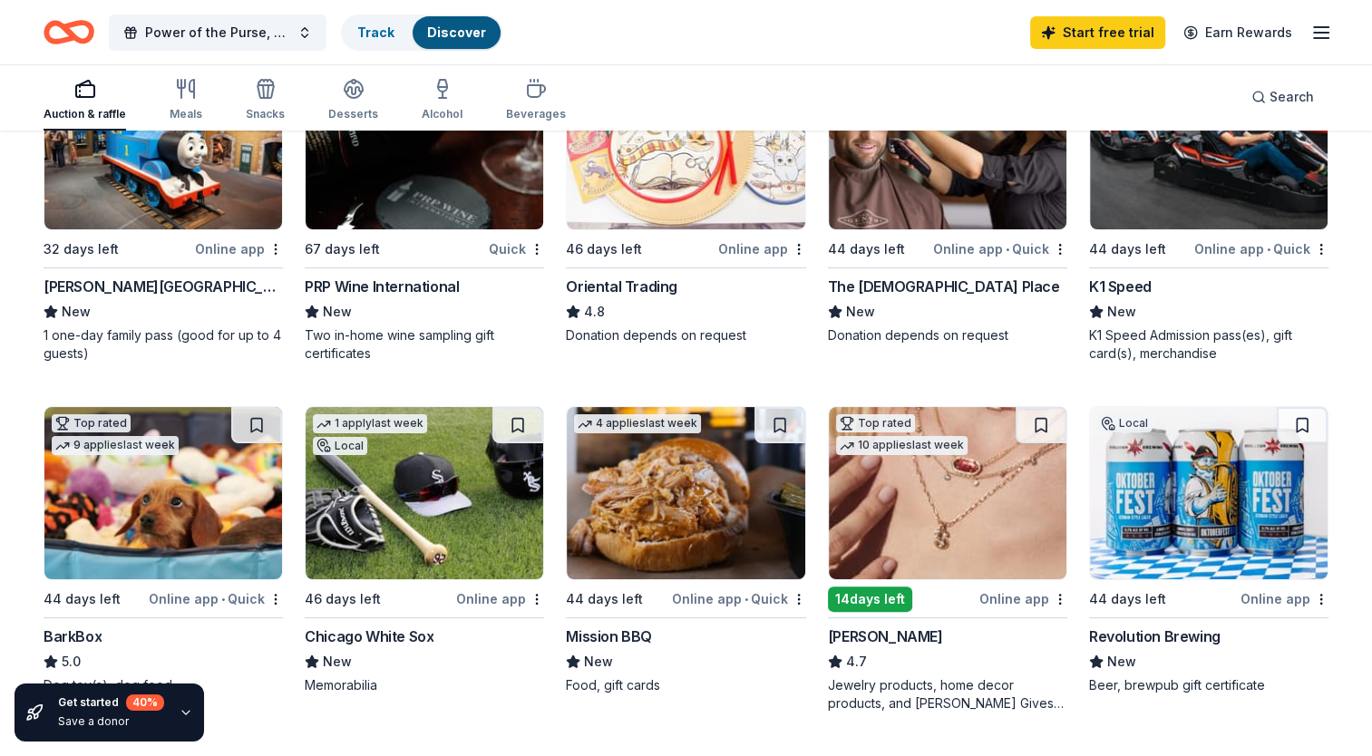
scroll to position [278, 0]
click at [1003, 34] on div "Power of the Purse, Women United Track Discover Start free trial Earn Rewards" at bounding box center [686, 32] width 1285 height 43
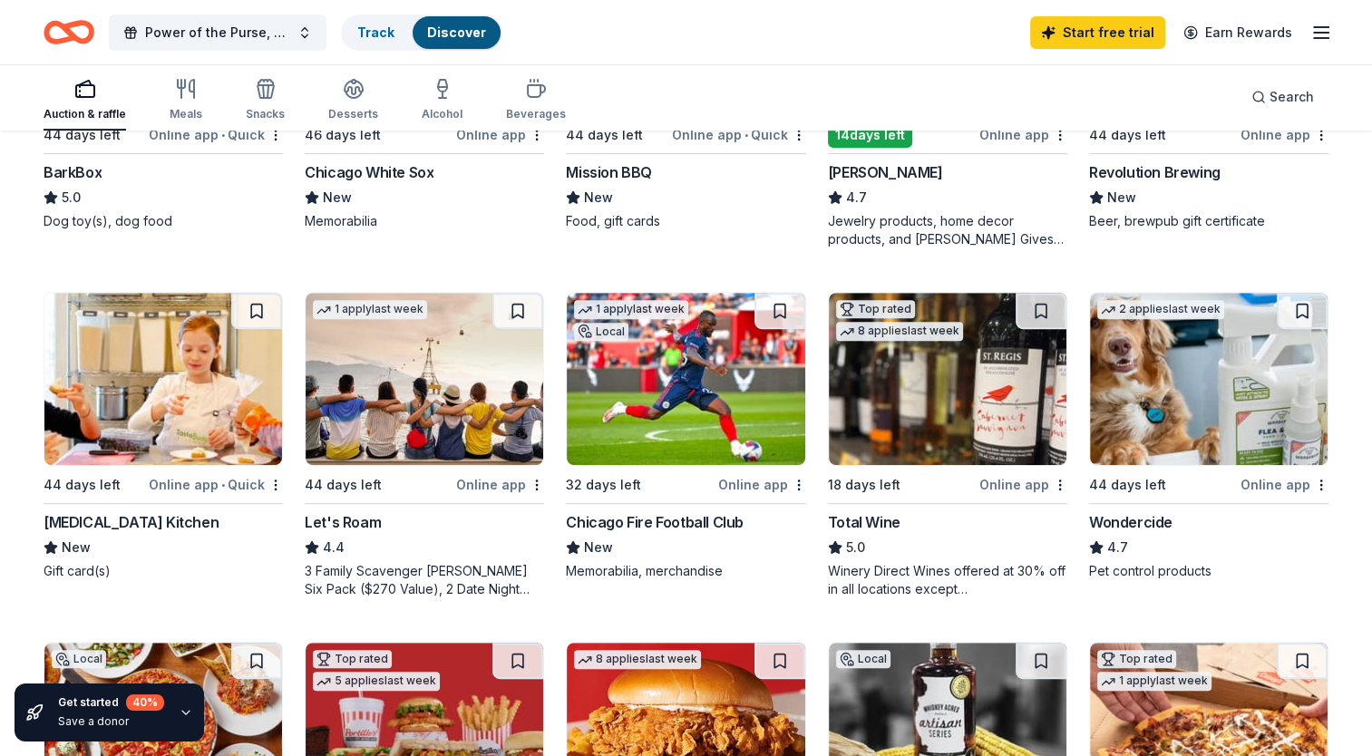
scroll to position [743, 0]
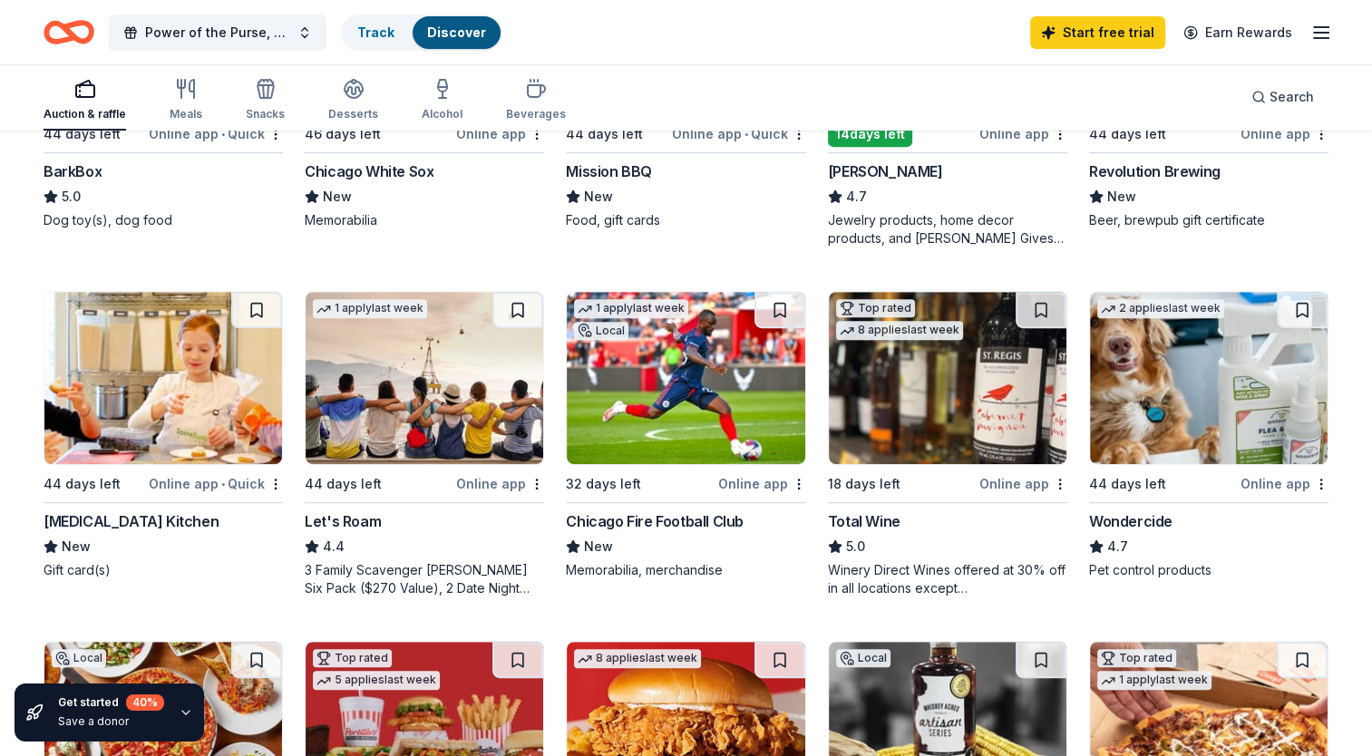
click at [176, 480] on div "Online app • Quick" at bounding box center [216, 483] width 134 height 23
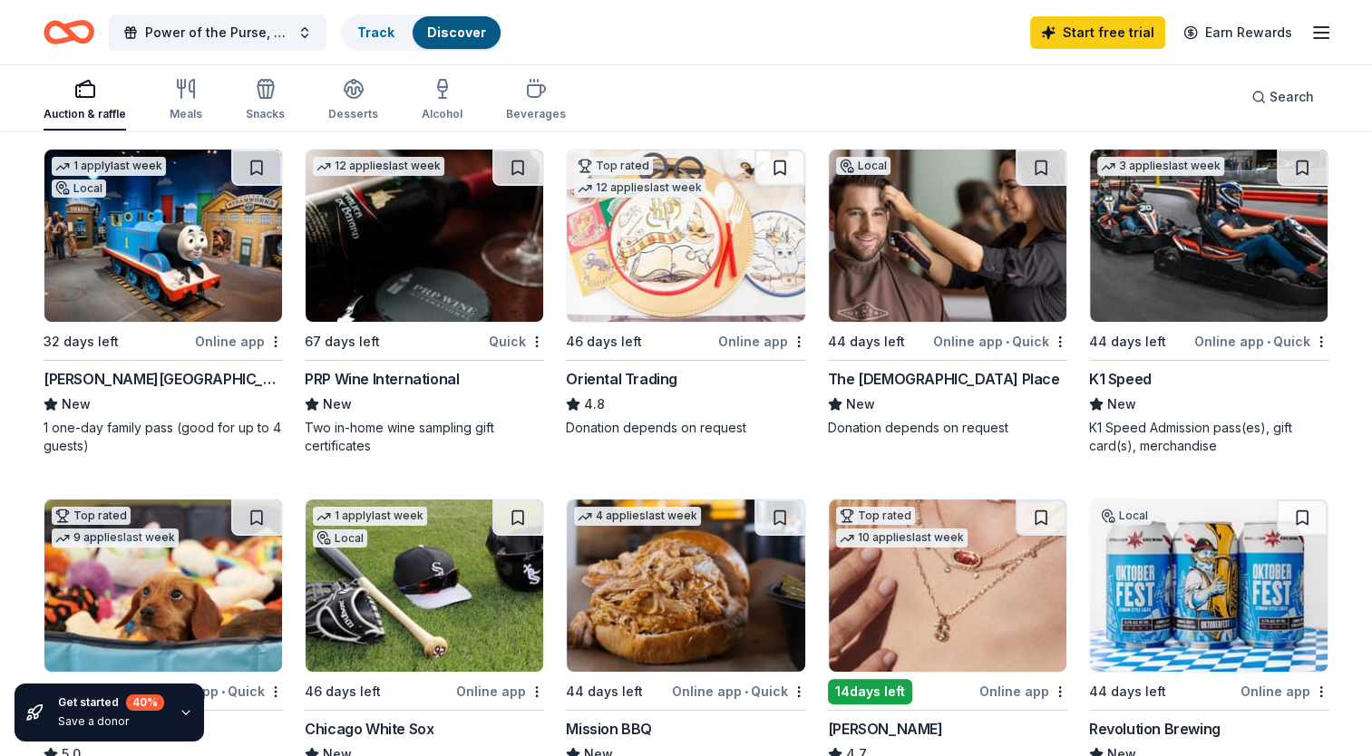
scroll to position [319, 0]
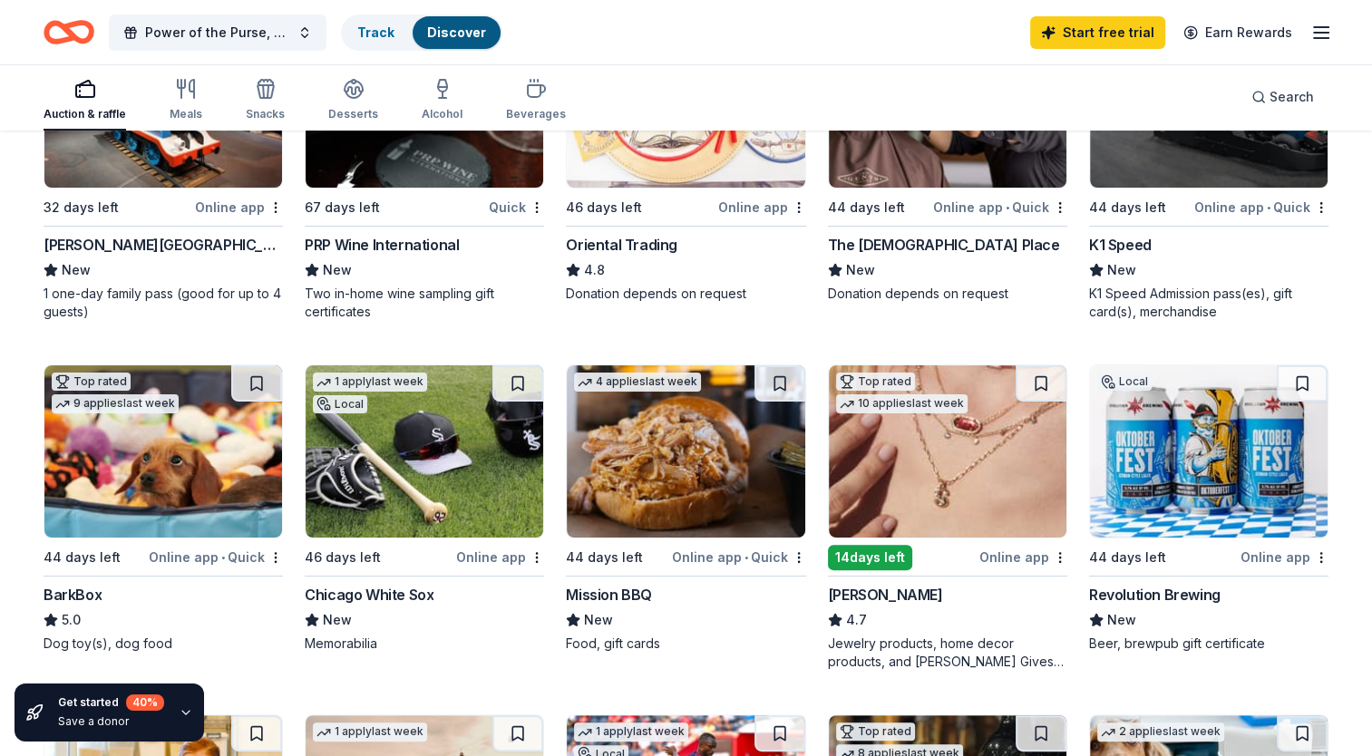
click at [600, 538] on div "Mission BBQ" at bounding box center [609, 595] width 86 height 22
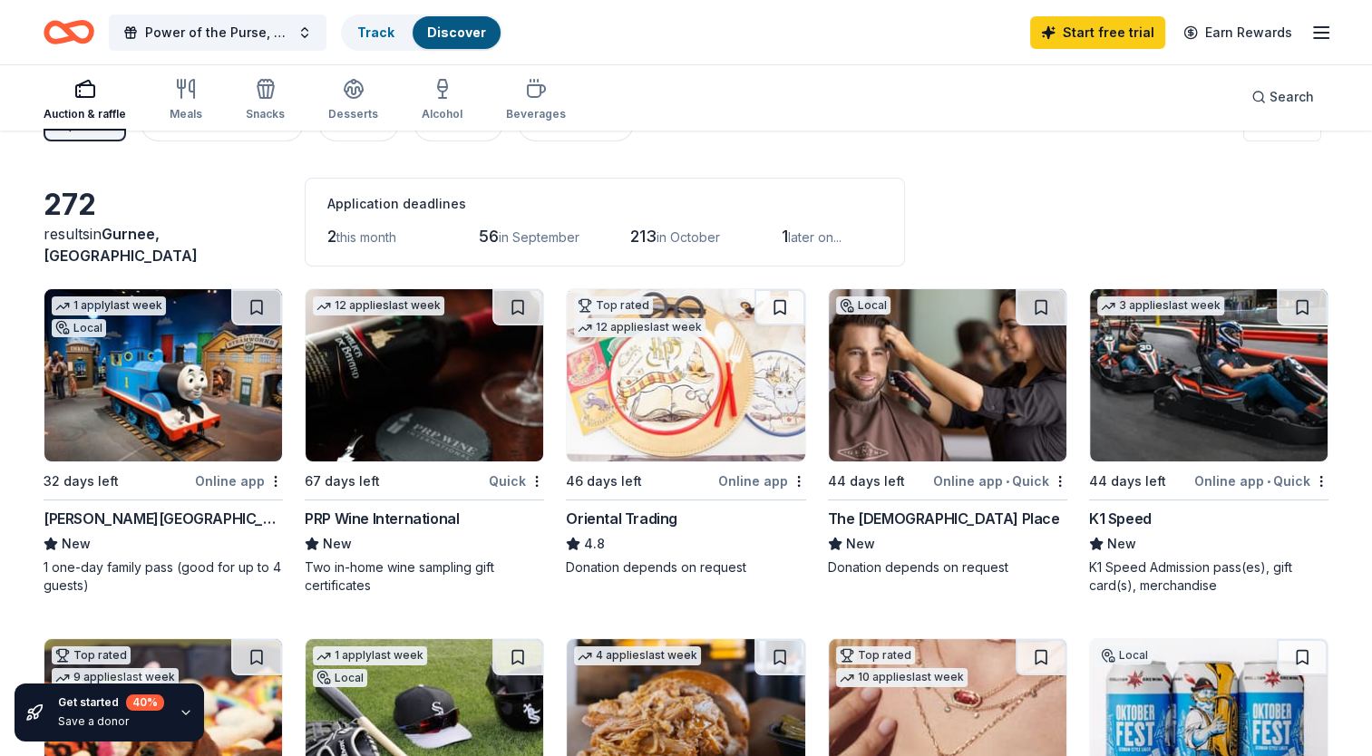
scroll to position [0, 0]
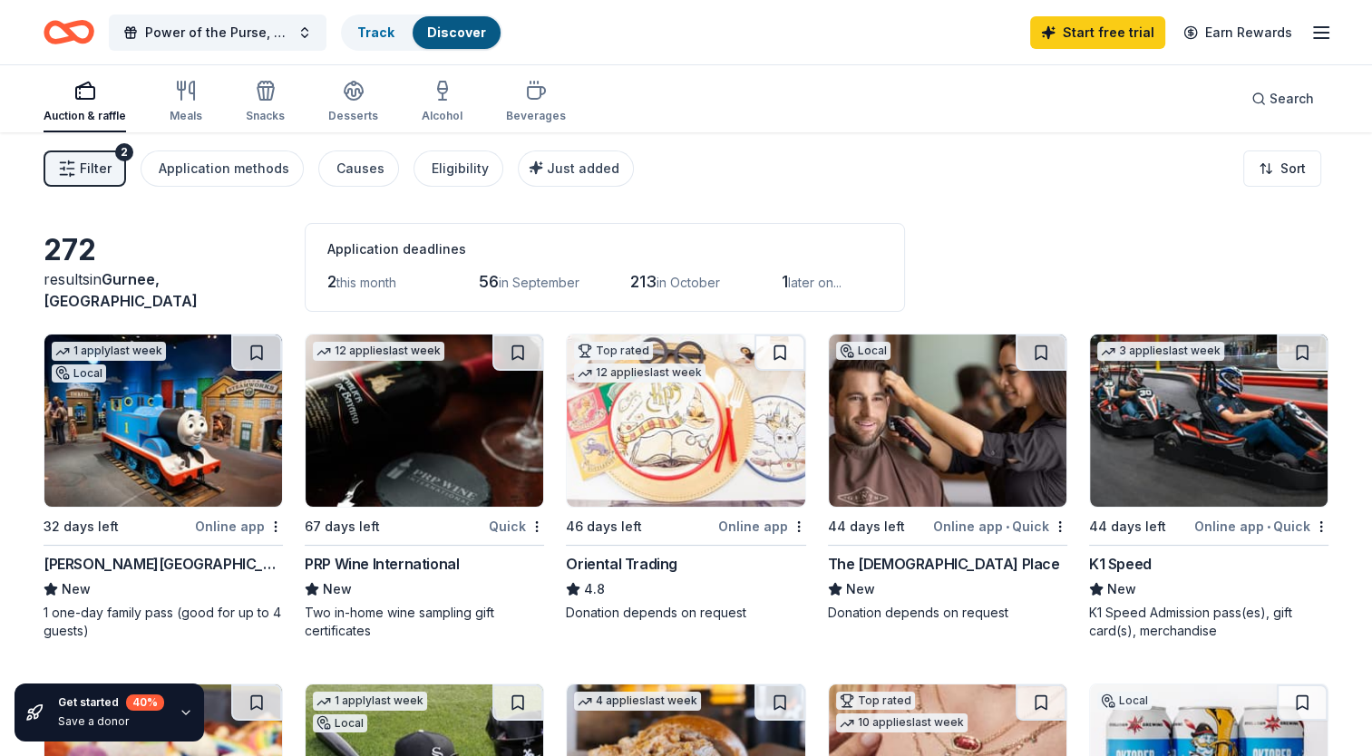
click at [1139, 538] on div "K1 Speed Admission pass(es), gift card(s), merchandise" at bounding box center [1208, 622] width 239 height 36
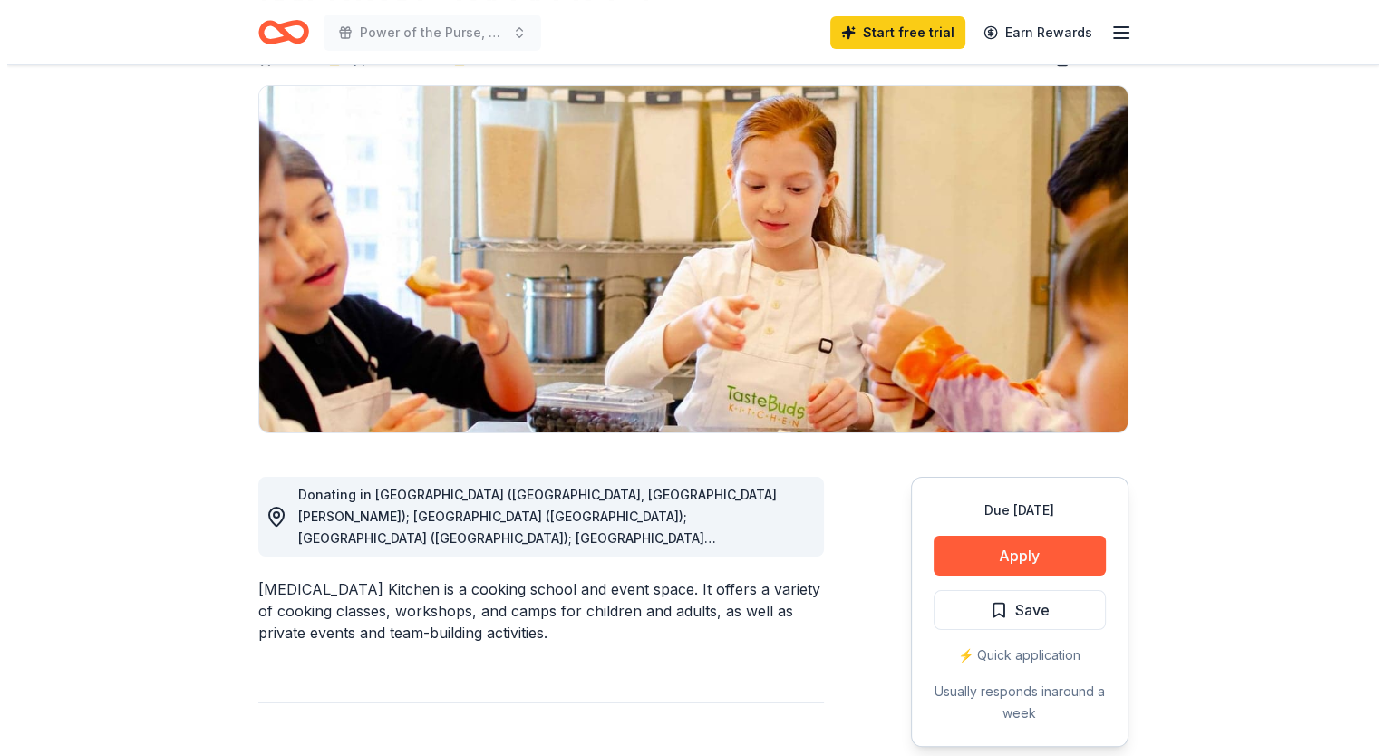
scroll to position [119, 0]
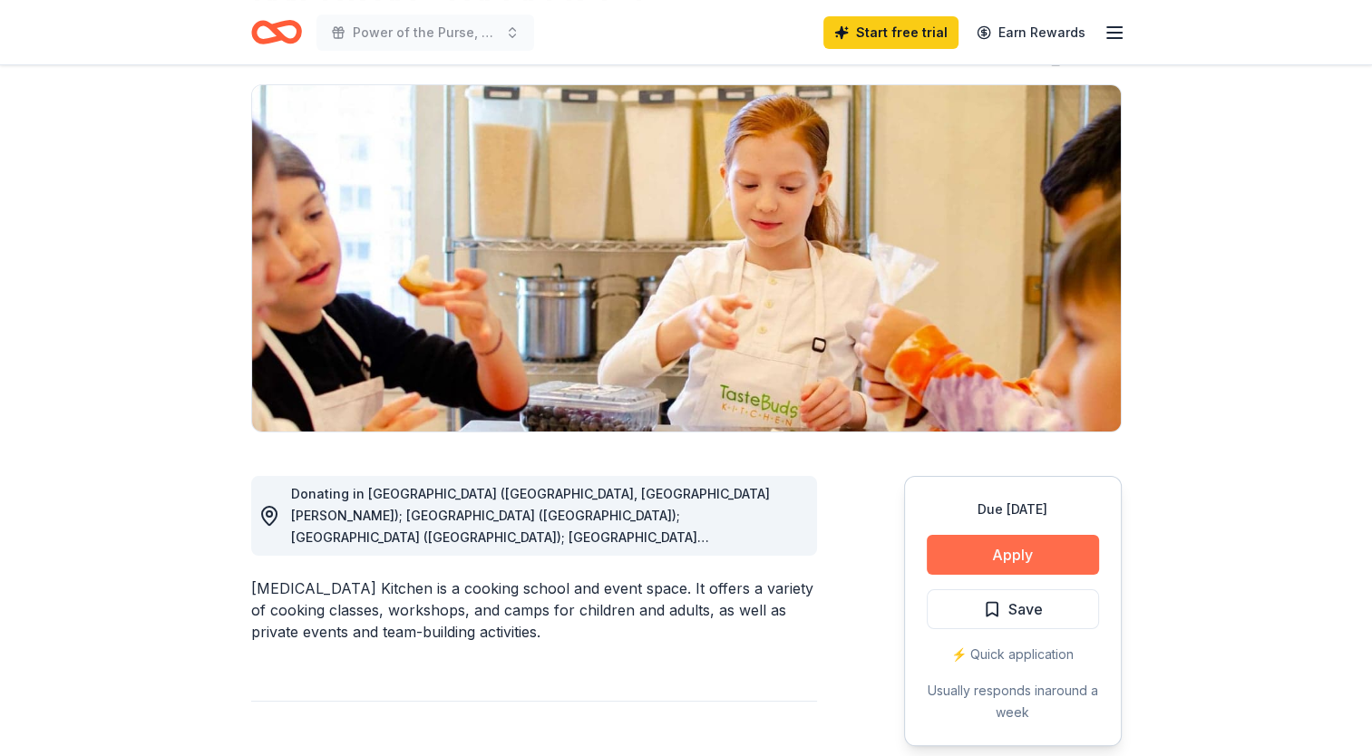
click at [994, 556] on button "Apply" at bounding box center [1013, 555] width 172 height 40
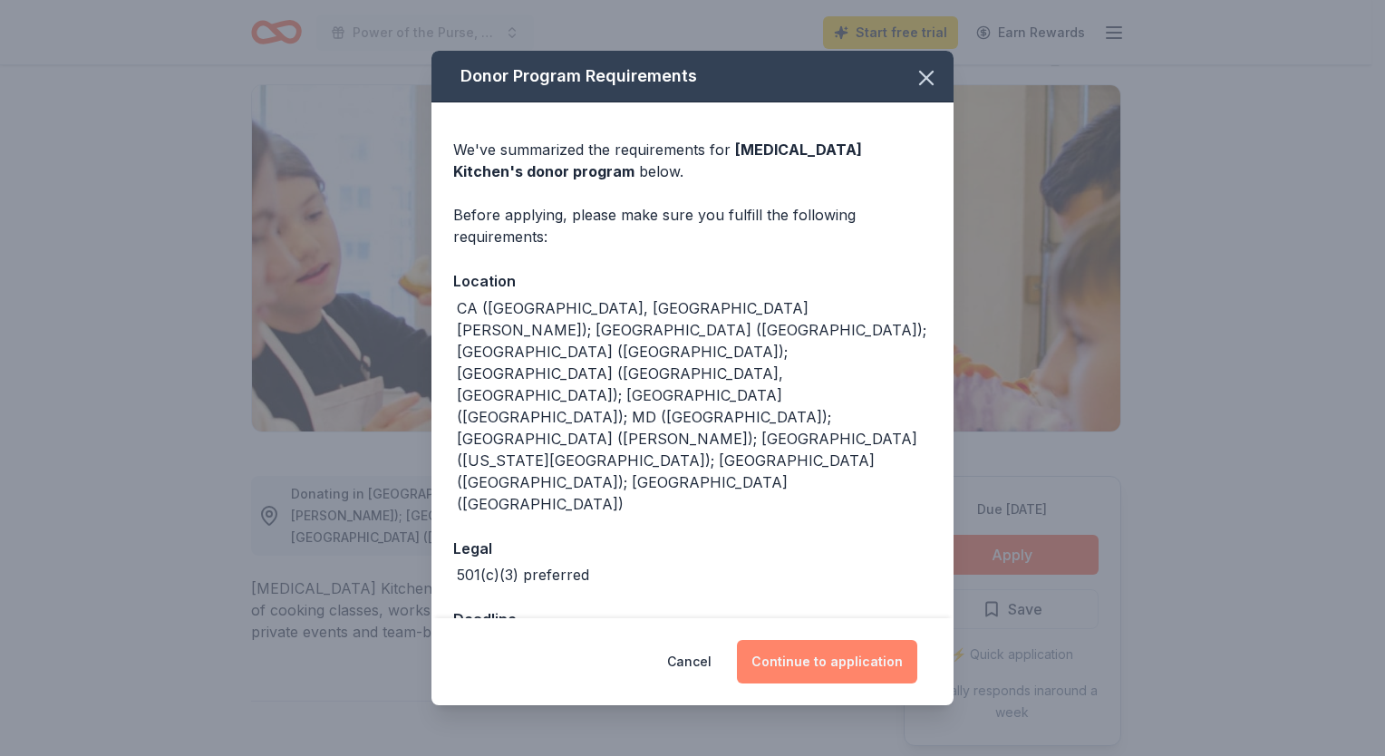
click at [826, 640] on button "Continue to application" at bounding box center [827, 662] width 180 height 44
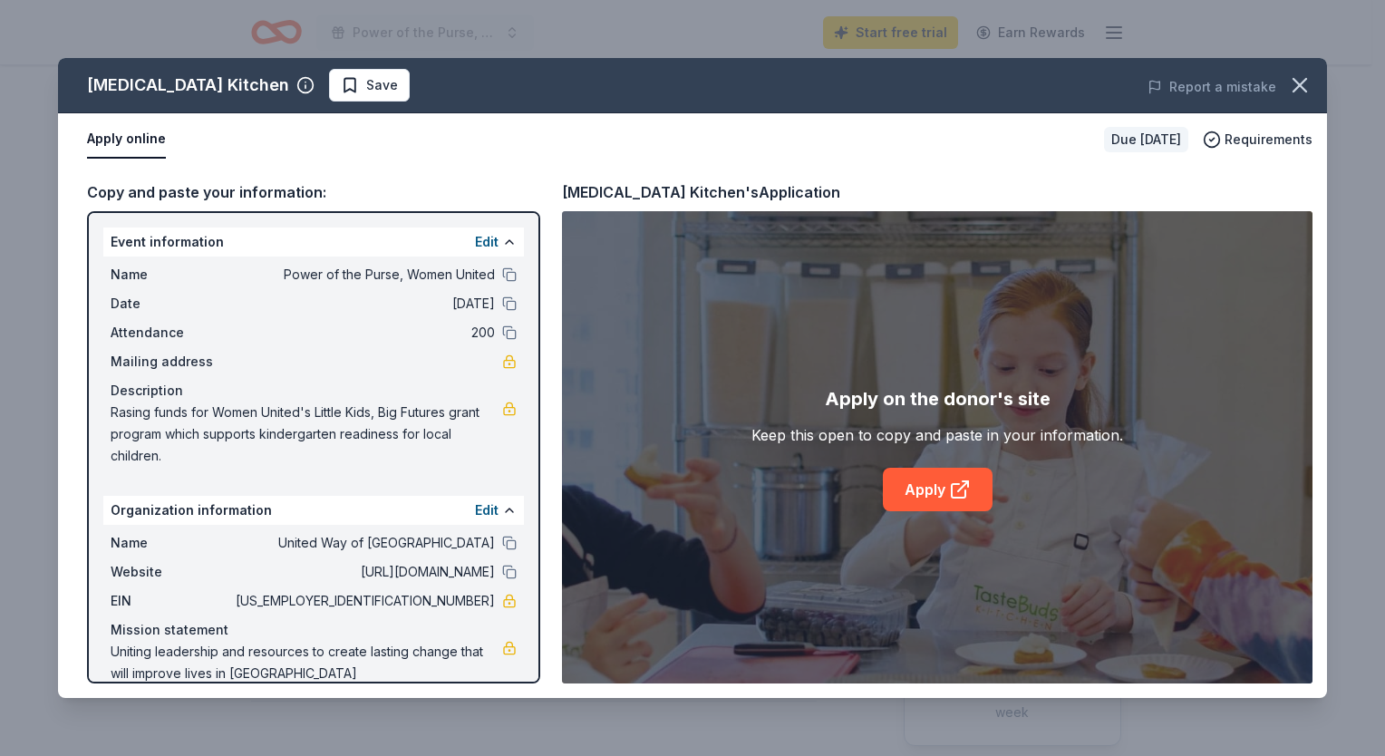
scroll to position [23, 0]
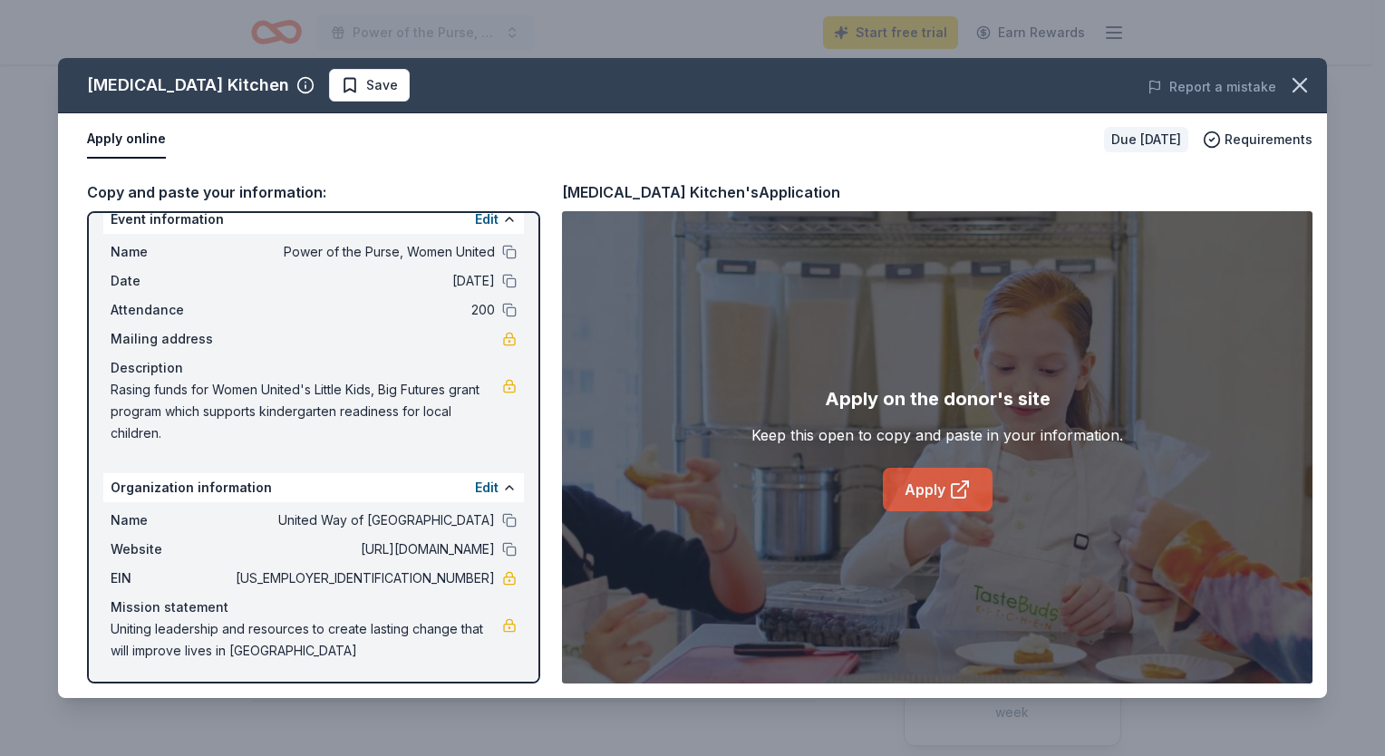
click at [921, 491] on link "Apply" at bounding box center [938, 490] width 110 height 44
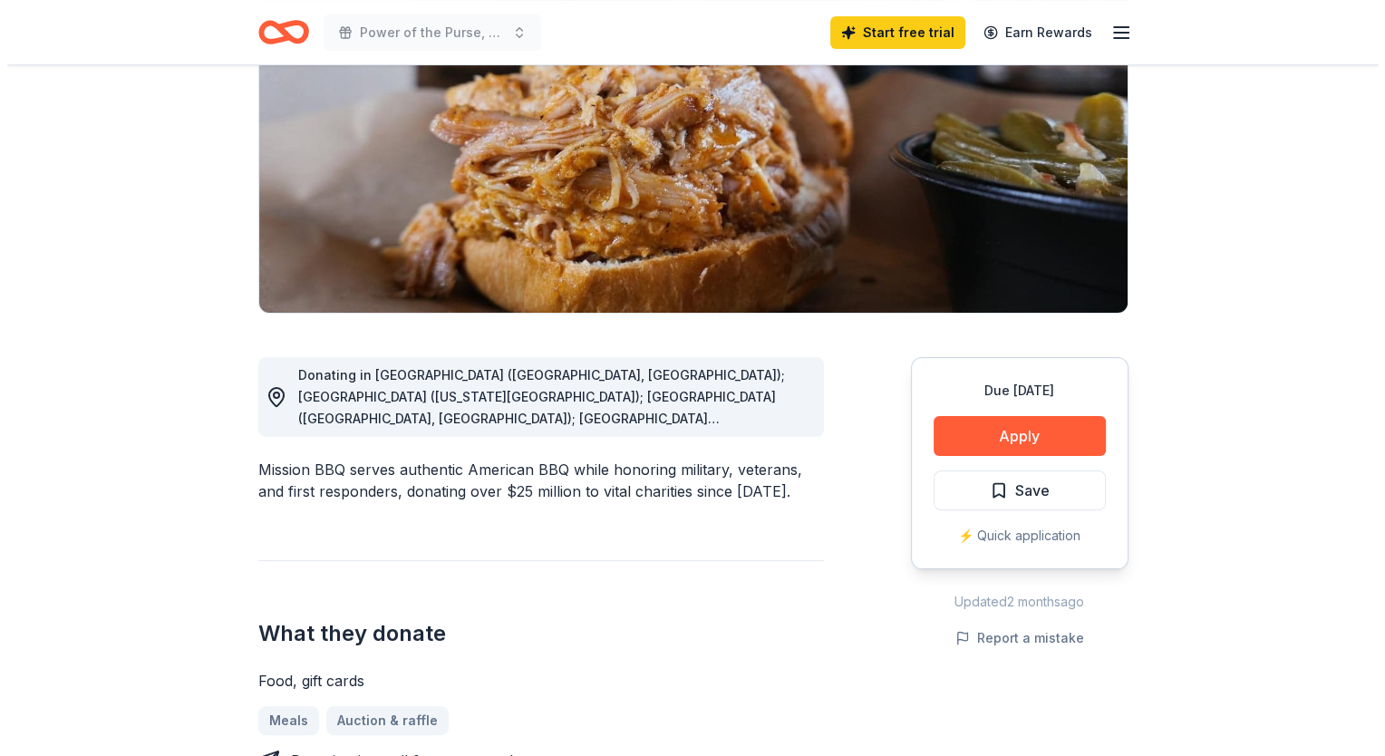
scroll to position [254, 0]
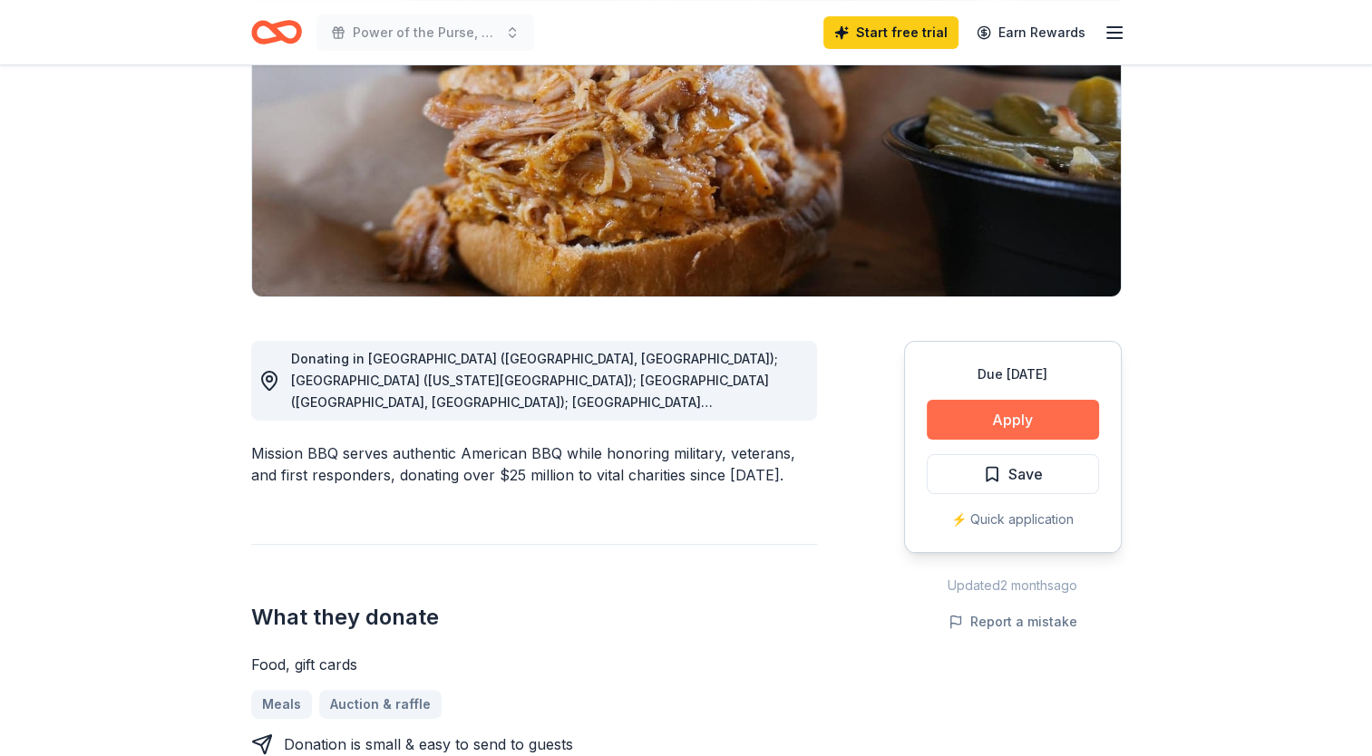
click at [976, 421] on button "Apply" at bounding box center [1013, 420] width 172 height 40
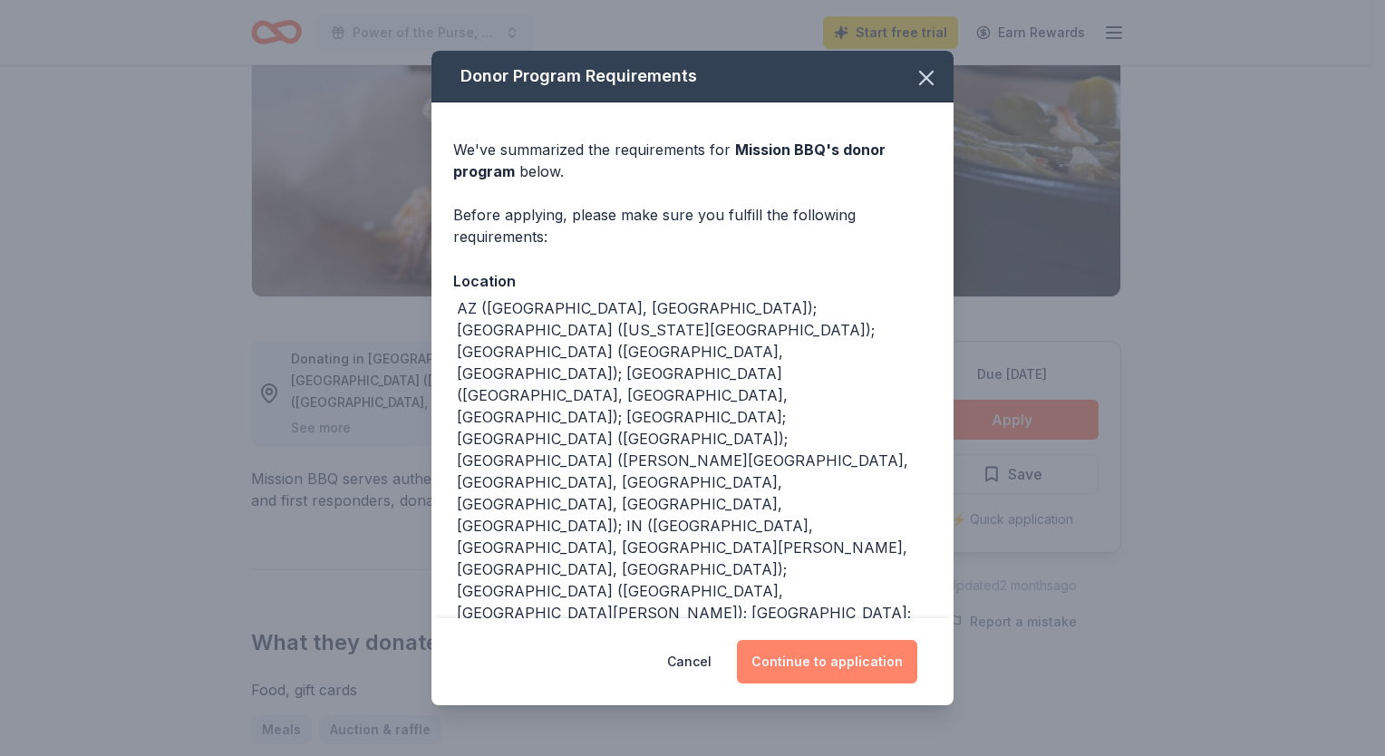
click at [811, 658] on button "Continue to application" at bounding box center [827, 662] width 180 height 44
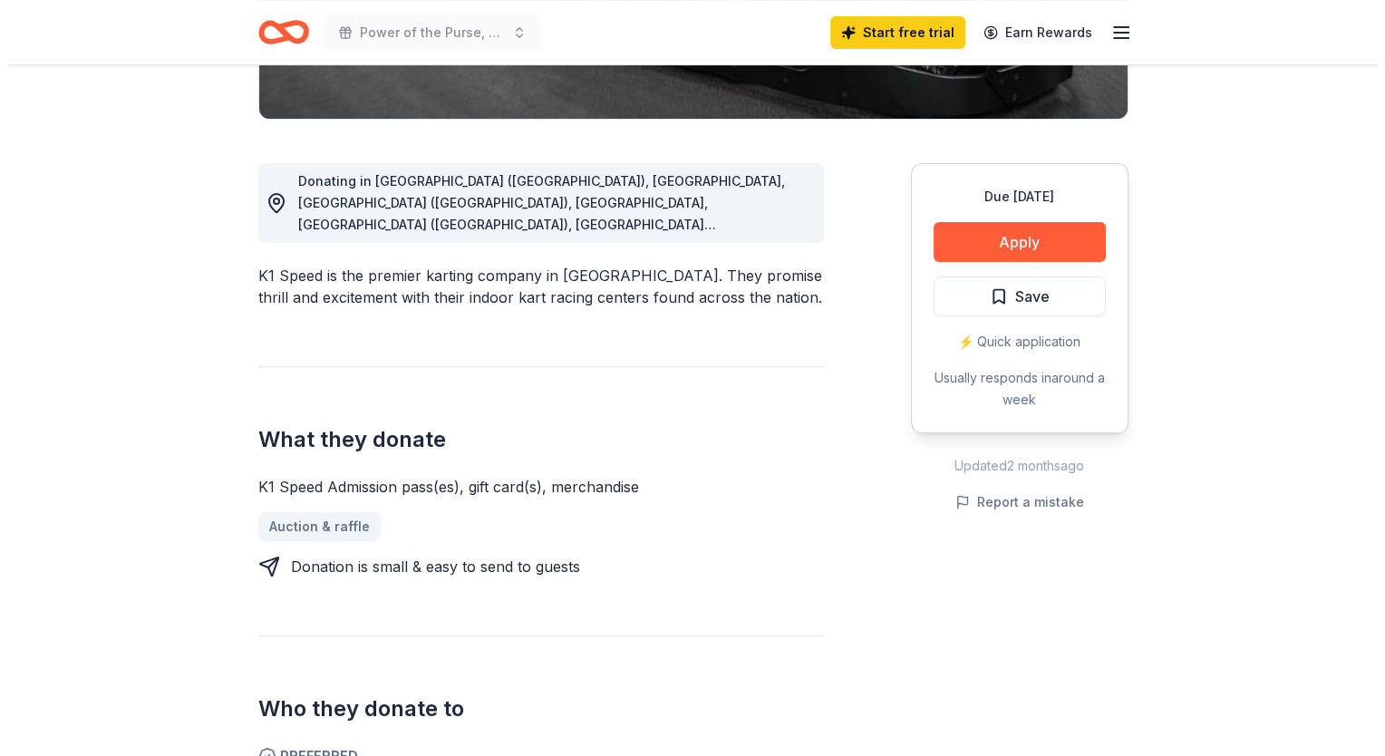
scroll to position [428, 0]
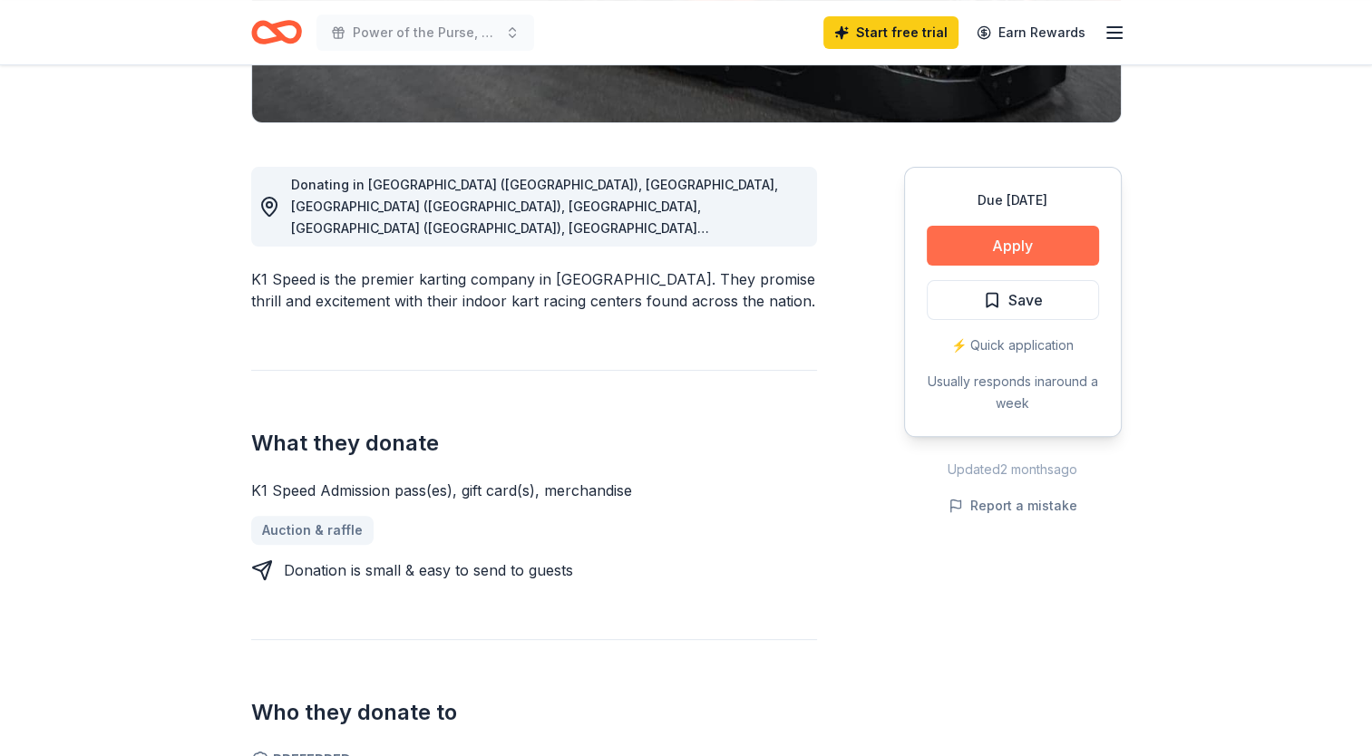
click at [968, 248] on button "Apply" at bounding box center [1013, 246] width 172 height 40
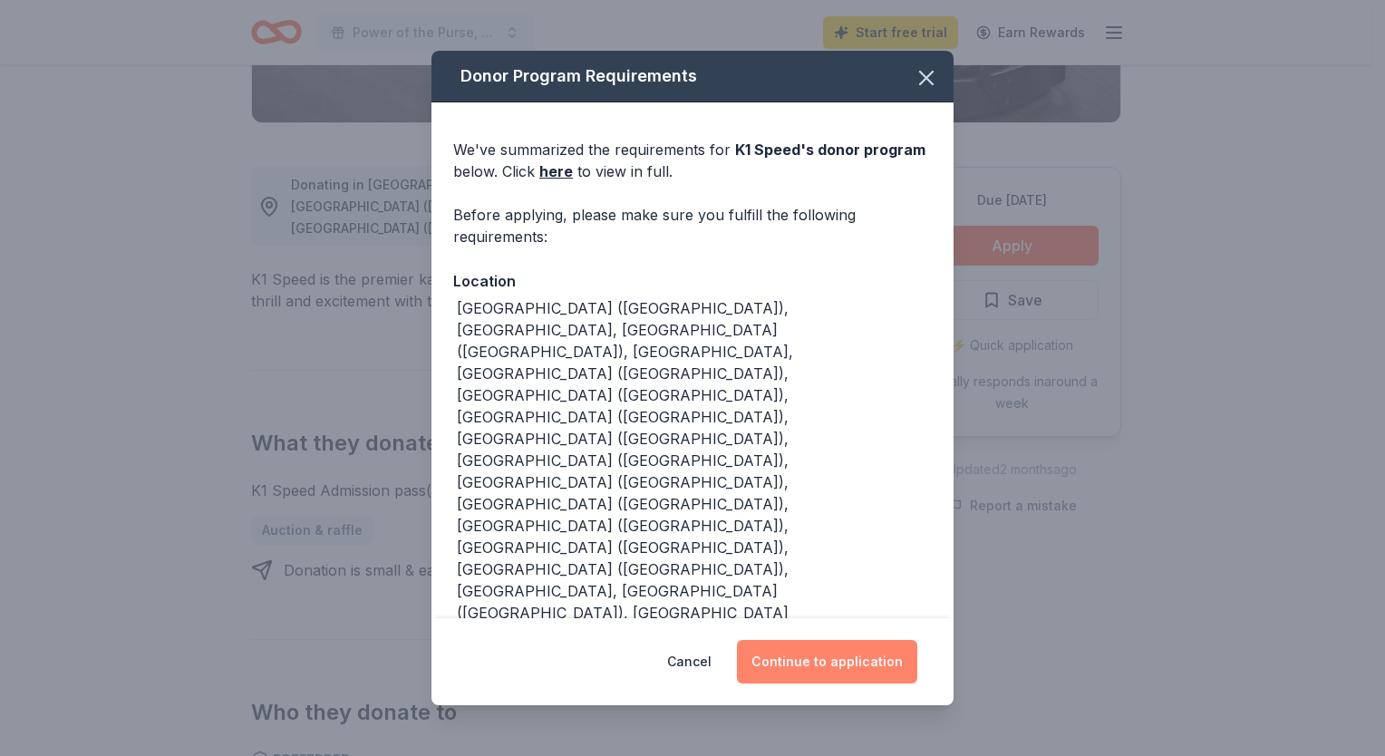
click at [798, 640] on button "Continue to application" at bounding box center [827, 662] width 180 height 44
